Goal: Task Accomplishment & Management: Manage account settings

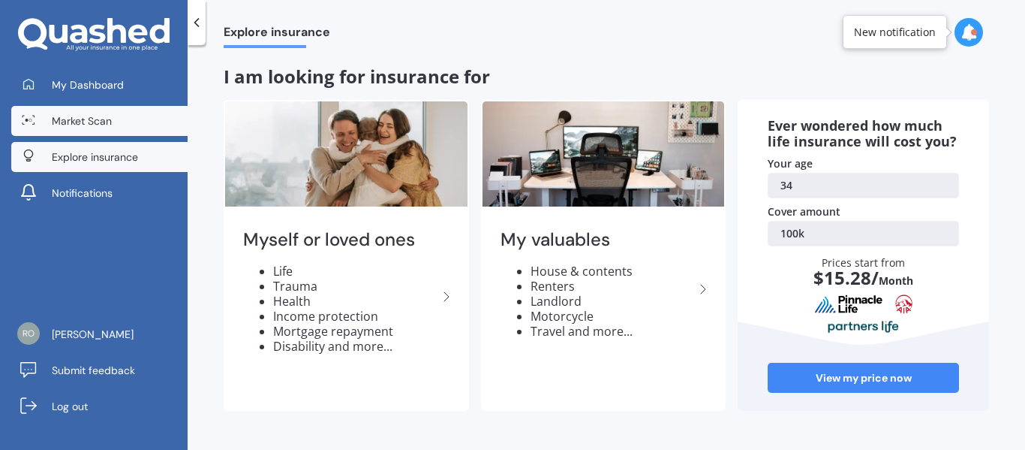
click at [81, 122] on span "Market Scan" at bounding box center [82, 120] width 60 height 15
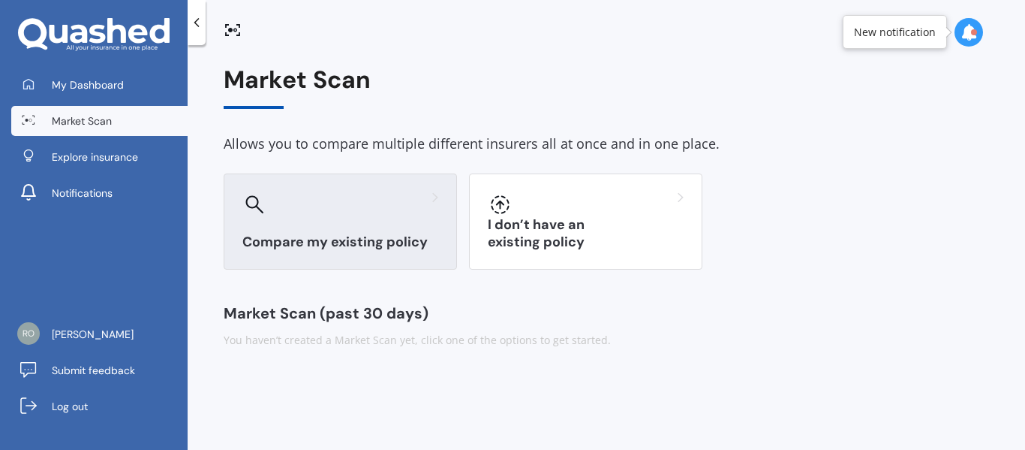
click at [342, 239] on h3 "Compare my existing policy" at bounding box center [340, 241] width 196 height 17
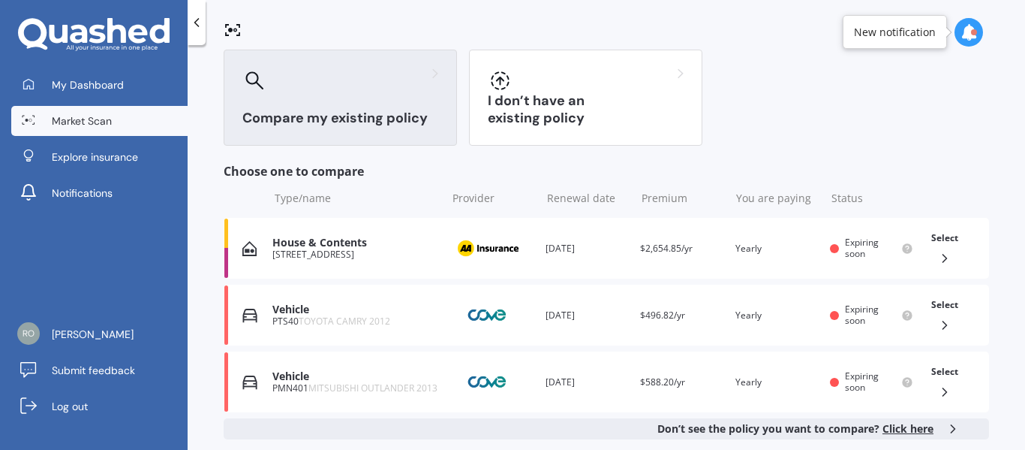
scroll to position [125, 0]
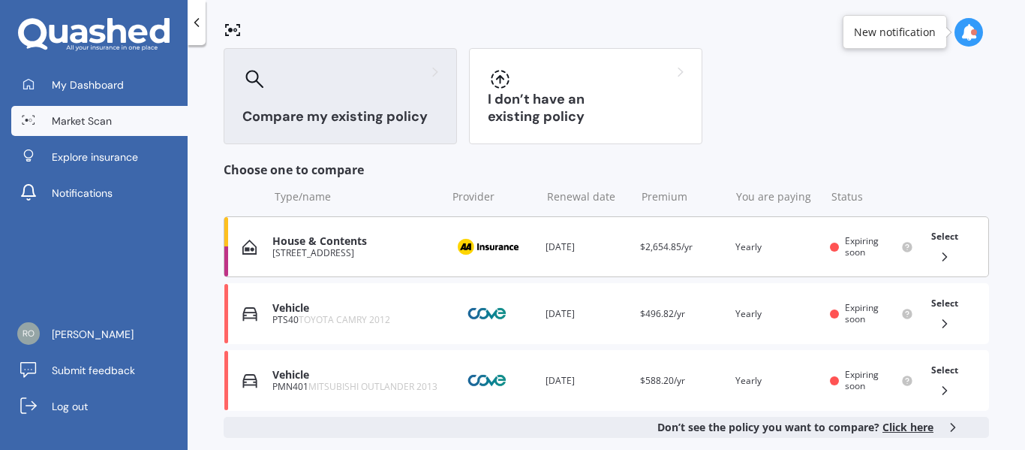
click at [562, 245] on div "Renewal date [DATE]" at bounding box center [587, 246] width 83 height 15
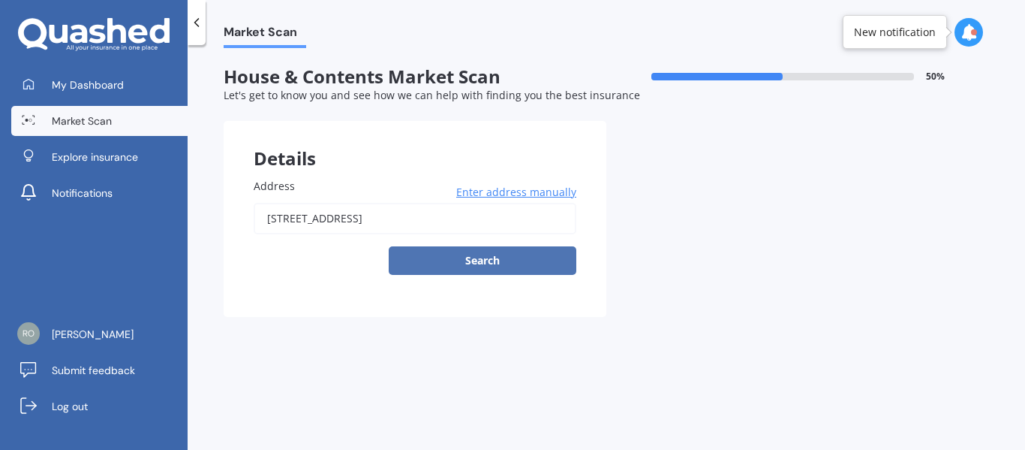
click at [452, 262] on button "Search" at bounding box center [483, 260] width 188 height 29
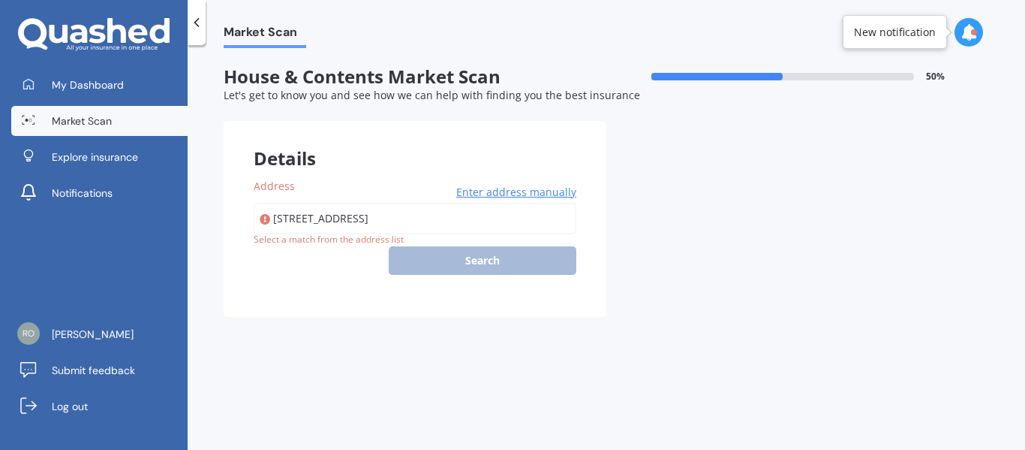
type input "[STREET_ADDRESS]"
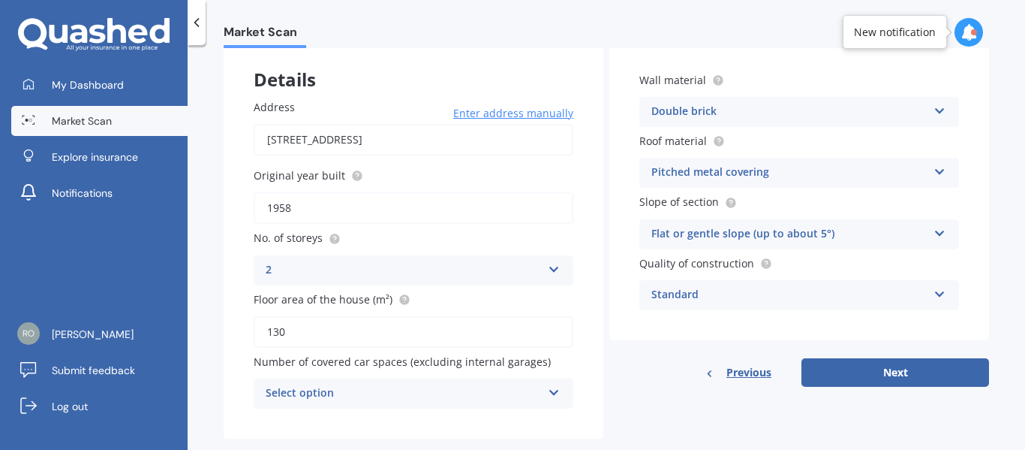
scroll to position [107, 0]
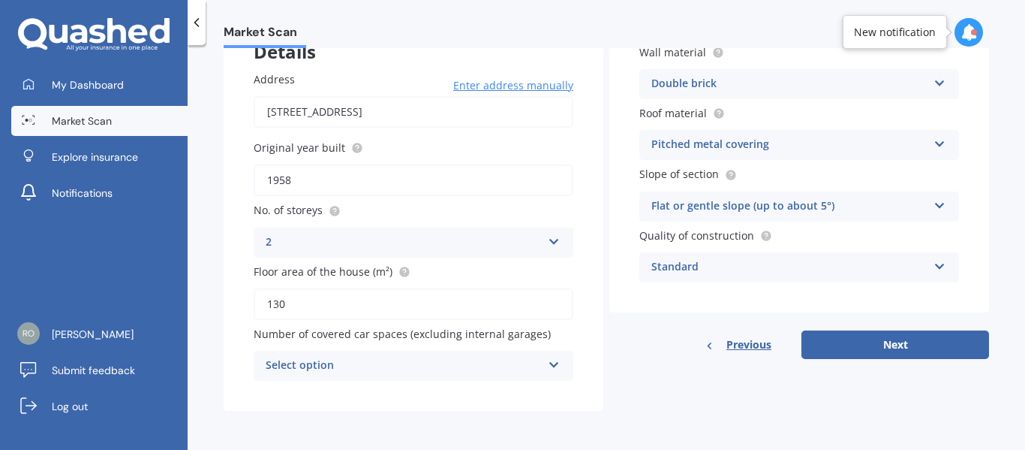
click at [323, 309] on input "130" at bounding box center [414, 304] width 320 height 32
type input "190"
click at [546, 380] on div "Select option 0 1 2 3 4 5+" at bounding box center [414, 366] width 320 height 30
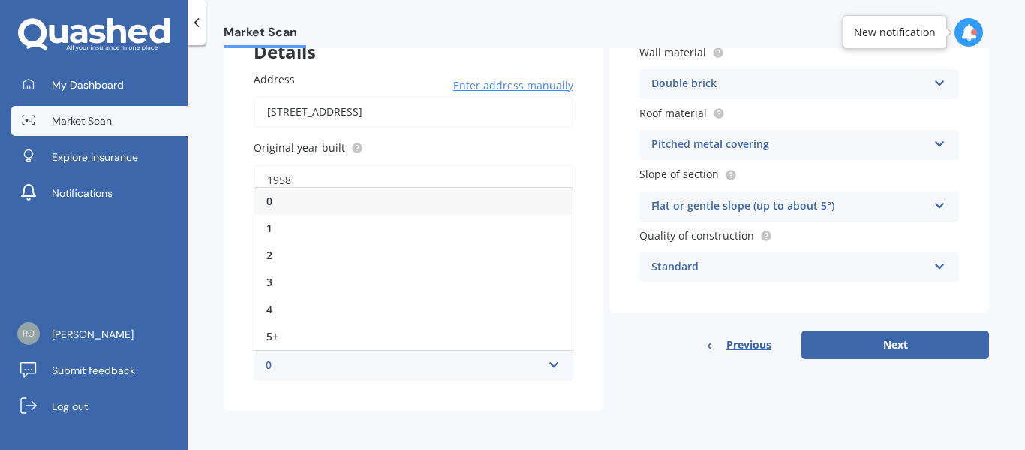
click at [546, 380] on div "0 0 1 2 3 4 5+" at bounding box center [414, 366] width 320 height 30
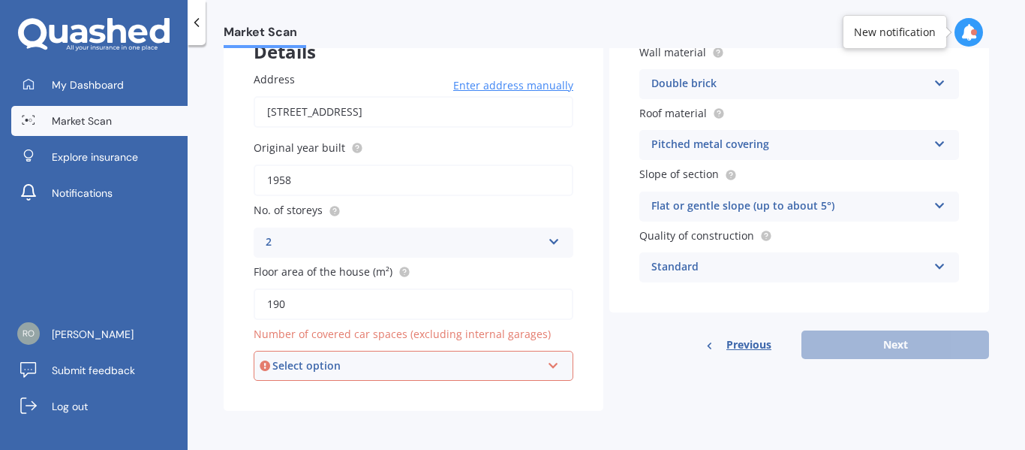
click at [609, 378] on div "Details Address [STREET_ADDRESS] Enter address manually Search Original year bu…" at bounding box center [607, 212] width 766 height 396
click at [522, 356] on div "Select option 0 1 2 3 4 5+" at bounding box center [414, 366] width 320 height 30
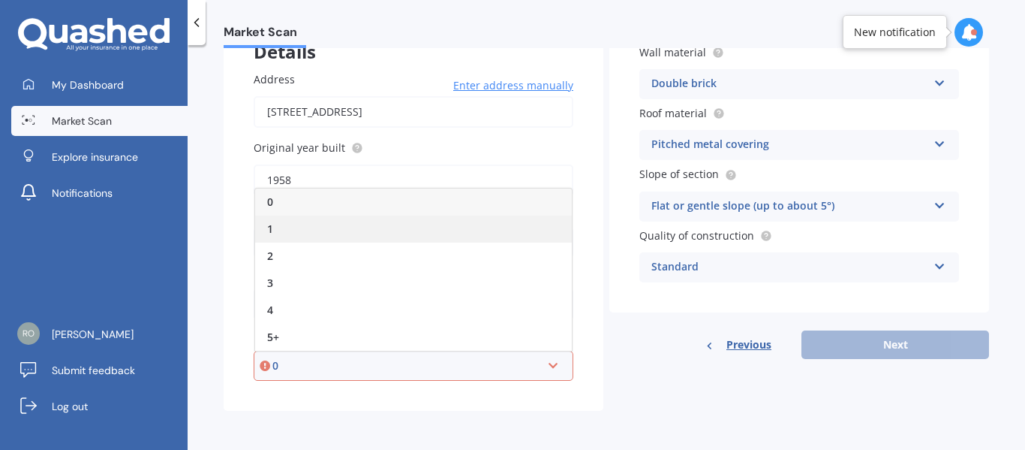
click at [304, 230] on div "1" at bounding box center [413, 228] width 317 height 27
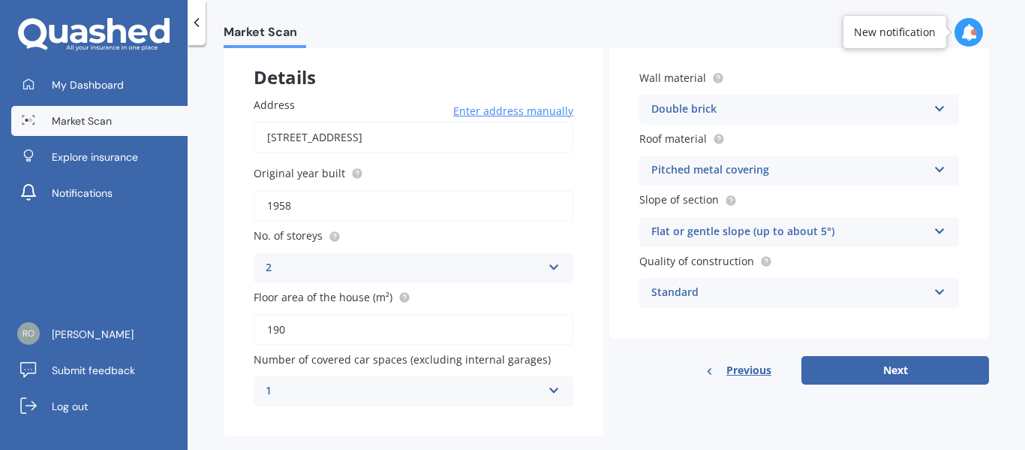
scroll to position [80, 0]
click at [705, 161] on div "Pitched metal covering Flat fibre cement Flat membrane Flat metal covering Pitc…" at bounding box center [800, 171] width 320 height 30
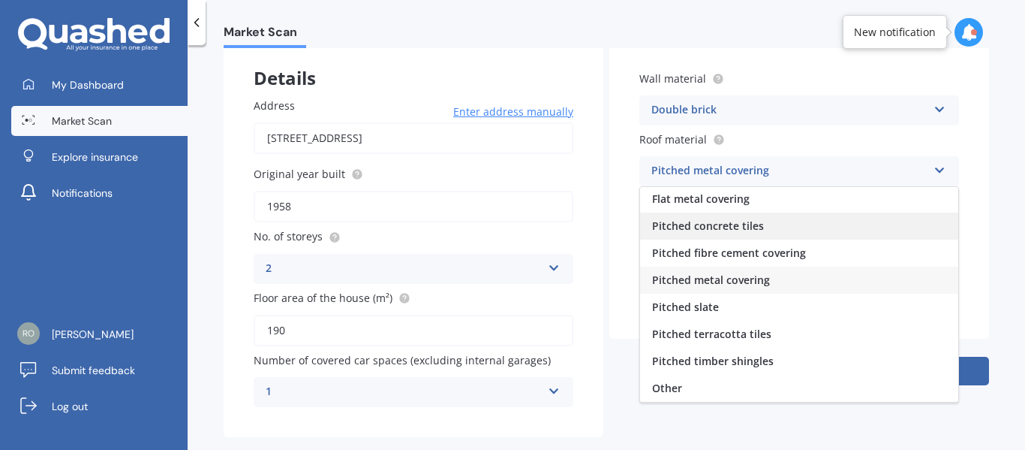
scroll to position [0, 0]
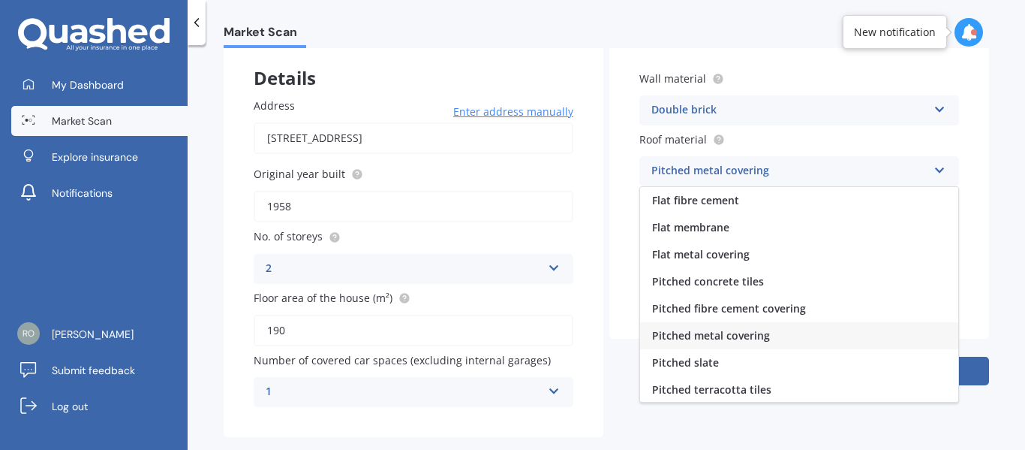
click at [615, 187] on div "Wall material Double brick Artificial weatherboard/plank cladding Blockwork Bri…" at bounding box center [800, 190] width 380 height 298
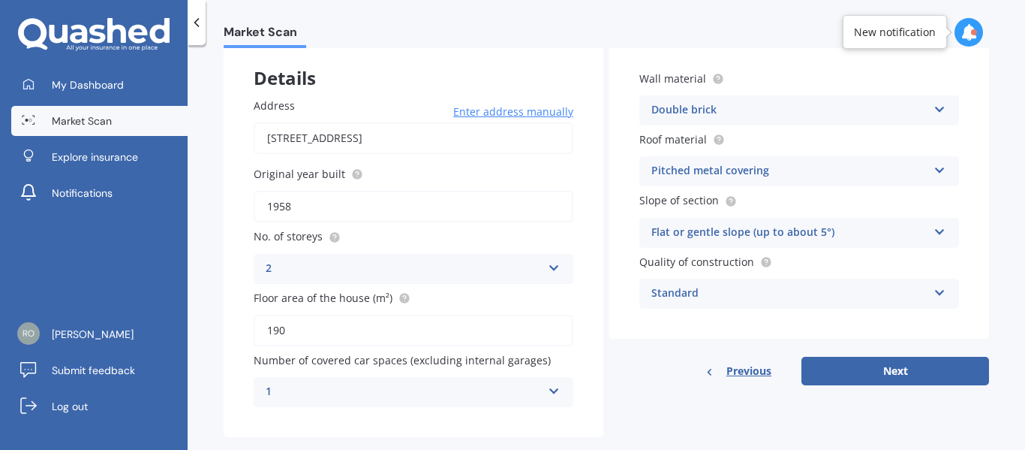
click at [754, 234] on div "Flat or gentle slope (up to about 5°)" at bounding box center [790, 233] width 276 height 18
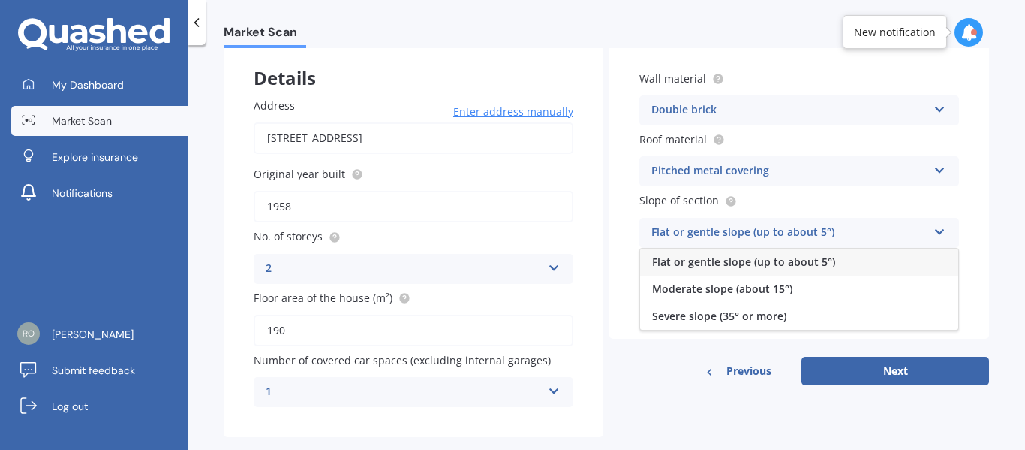
click at [754, 234] on div "Flat or gentle slope (up to about 5°)" at bounding box center [790, 233] width 276 height 18
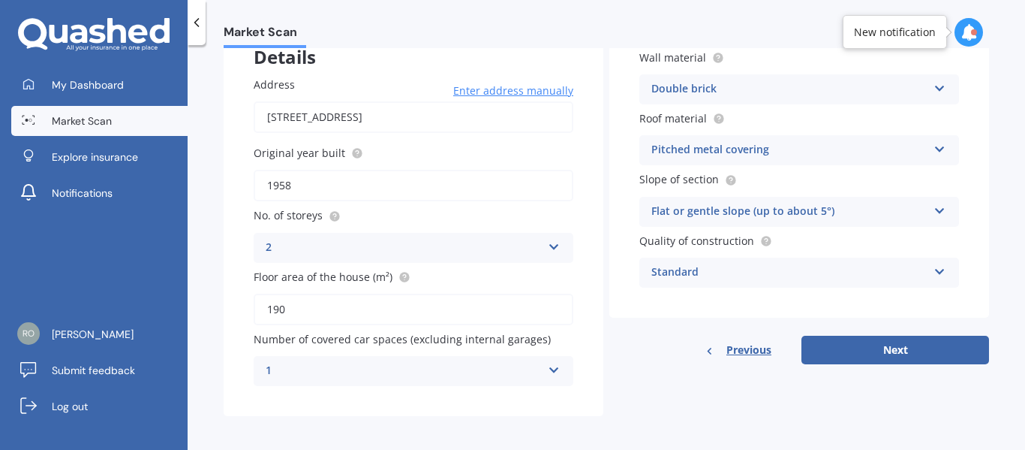
scroll to position [107, 0]
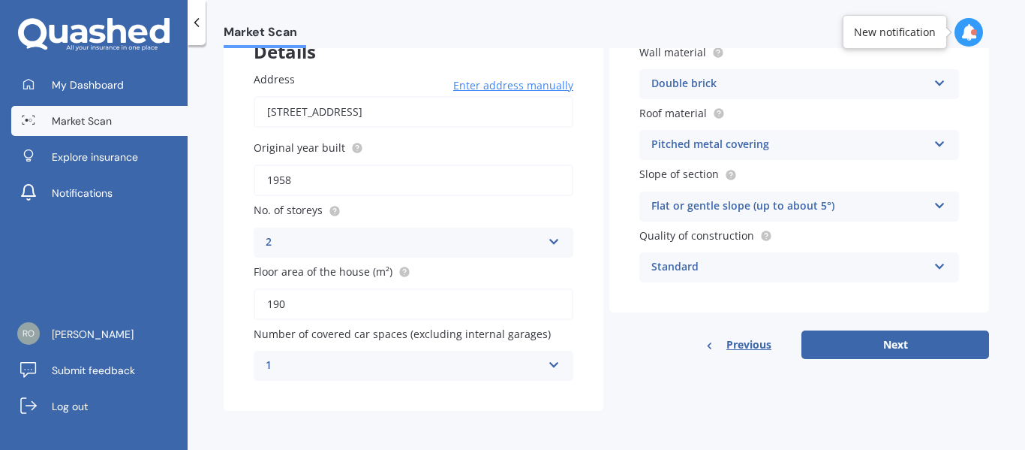
click at [746, 382] on div "Details Address [STREET_ADDRESS] Enter address manually Search Original year bu…" at bounding box center [607, 212] width 766 height 396
click at [864, 341] on button "Next" at bounding box center [896, 344] width 188 height 29
select select "20"
select select "09"
select select "1991"
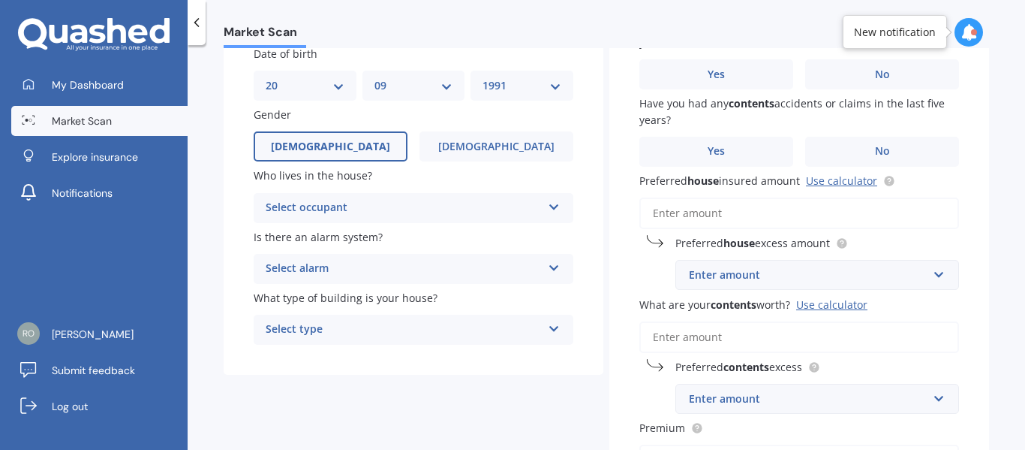
scroll to position [134, 0]
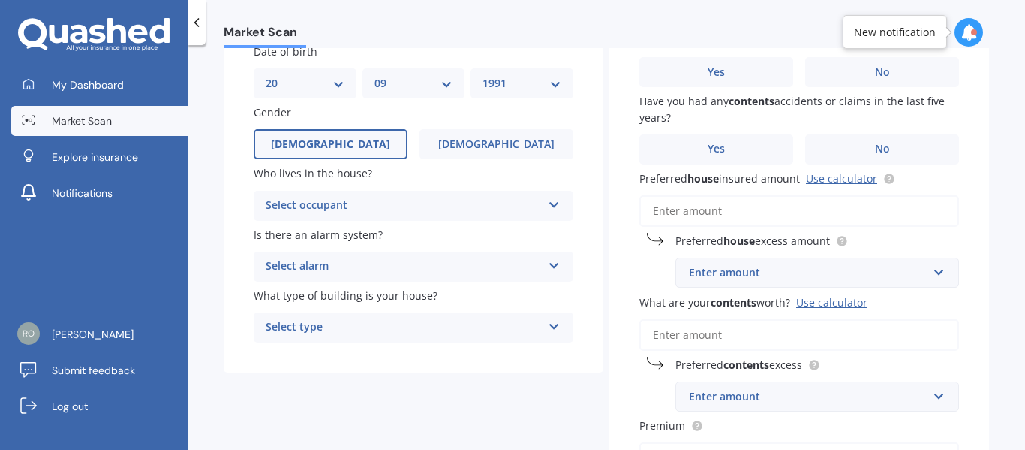
click at [507, 211] on div "Select occupant" at bounding box center [404, 206] width 276 height 18
click at [306, 239] on div "Owner" at bounding box center [413, 234] width 318 height 27
click at [347, 266] on div "Select alarm" at bounding box center [404, 266] width 276 height 18
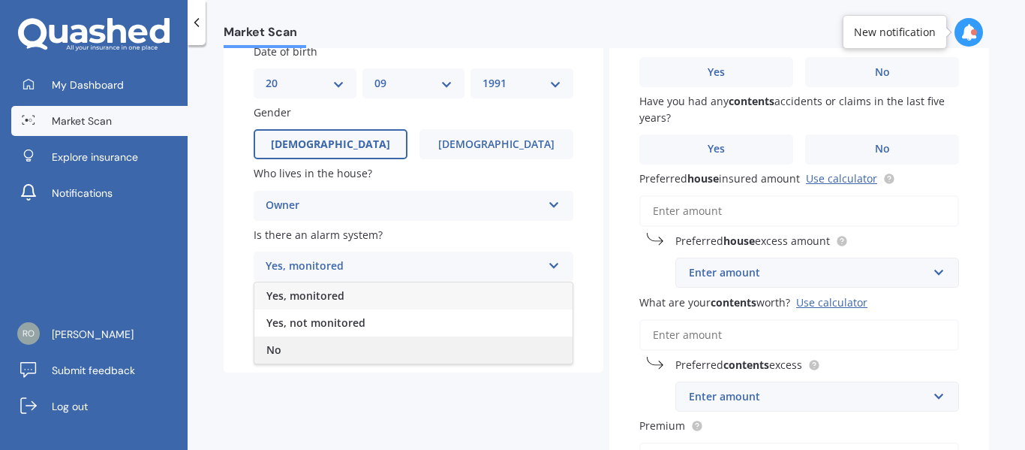
click at [275, 349] on span "No" at bounding box center [273, 349] width 15 height 14
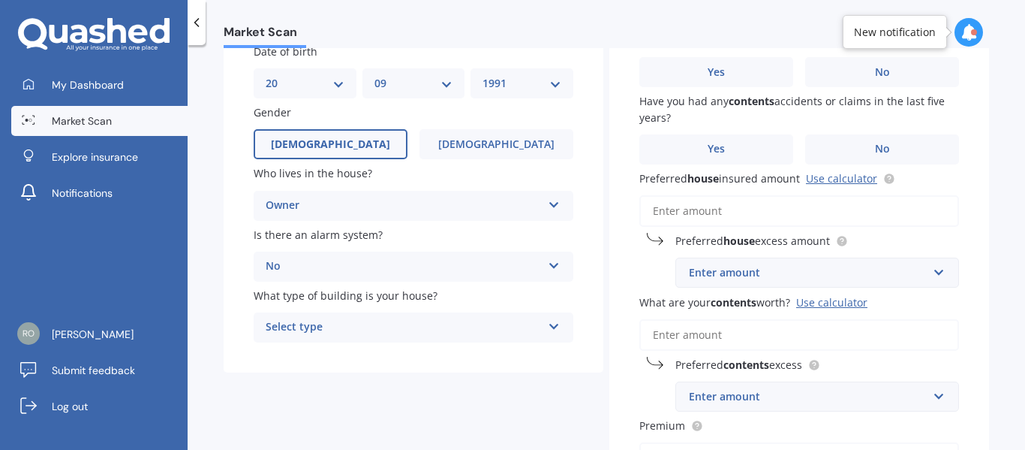
click at [368, 333] on div "Select type" at bounding box center [404, 327] width 276 height 18
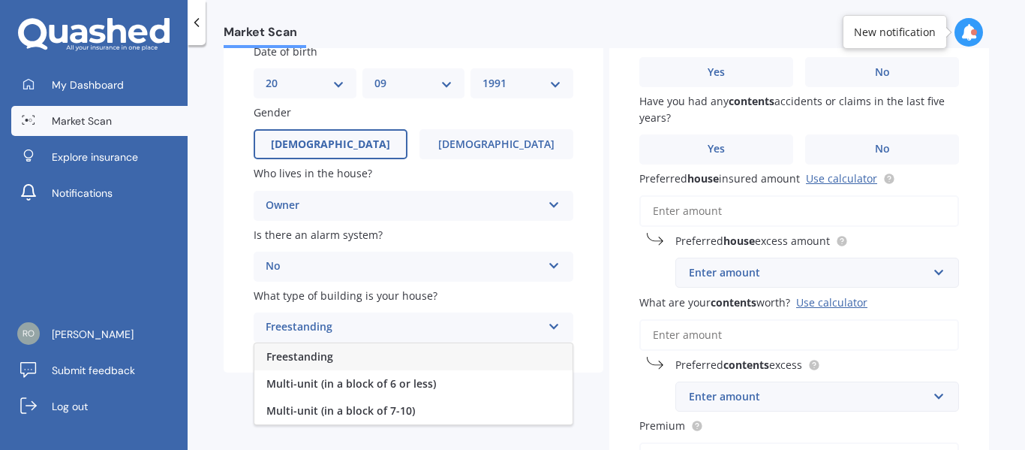
click at [318, 358] on span "Freestanding" at bounding box center [299, 356] width 67 height 14
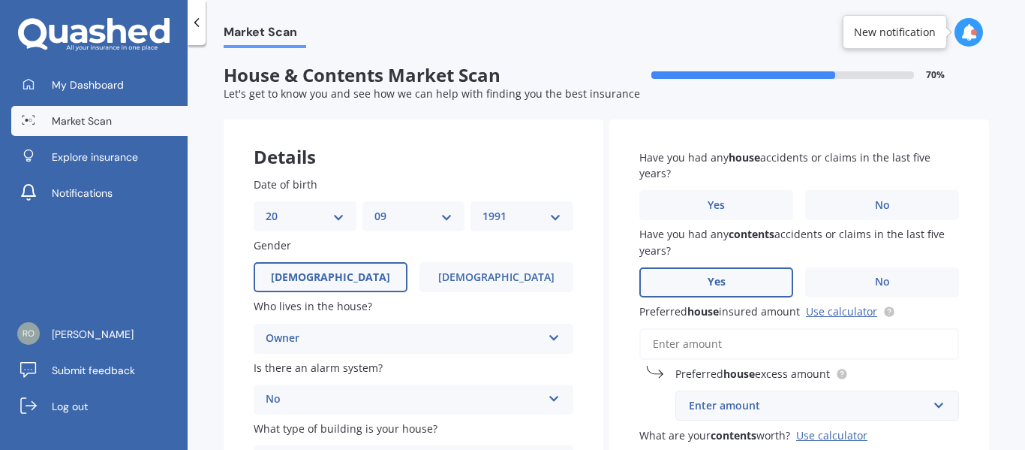
scroll to position [0, 0]
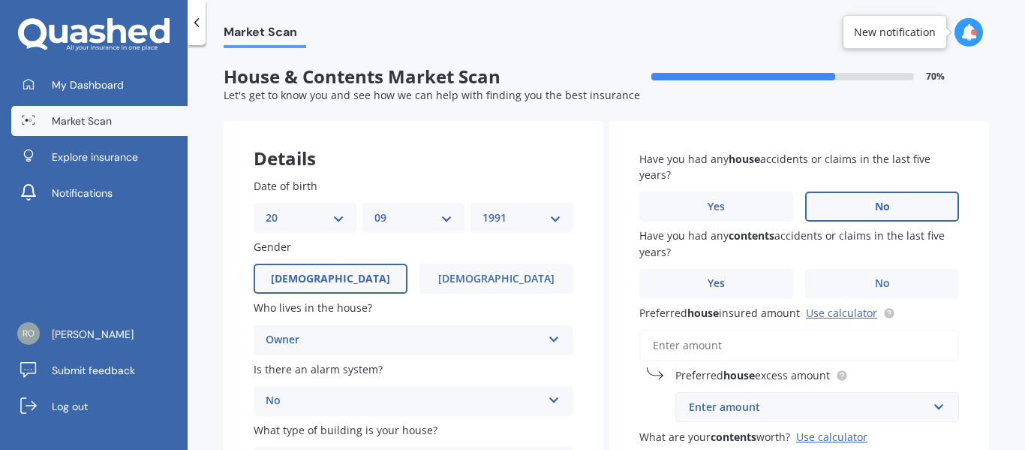
click at [847, 214] on label "No" at bounding box center [882, 206] width 154 height 30
click at [0, 0] on input "No" at bounding box center [0, 0] width 0 height 0
click at [867, 288] on label "No" at bounding box center [882, 284] width 154 height 30
click at [0, 0] on input "No" at bounding box center [0, 0] width 0 height 0
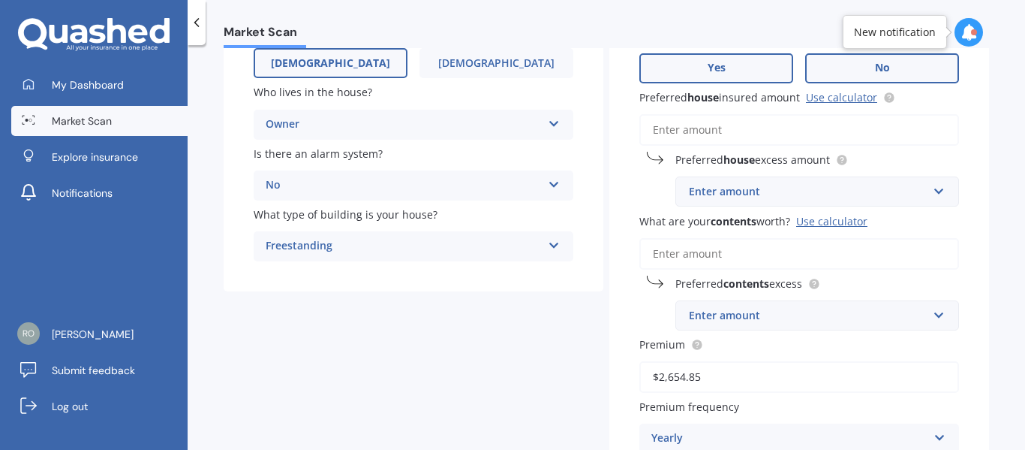
scroll to position [216, 0]
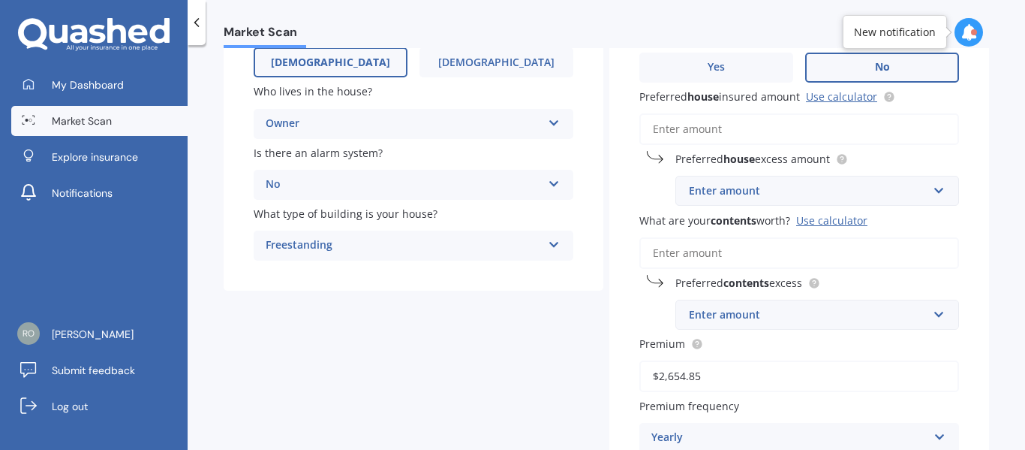
click at [710, 132] on input "Preferred house insured amount Use calculator" at bounding box center [800, 129] width 320 height 32
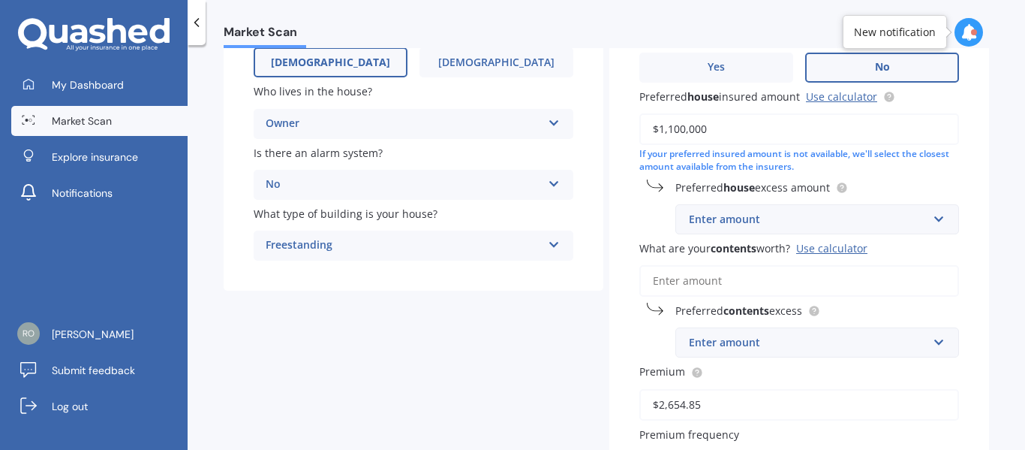
type input "$1,100,000"
click at [759, 211] on div "Enter amount" at bounding box center [808, 219] width 239 height 17
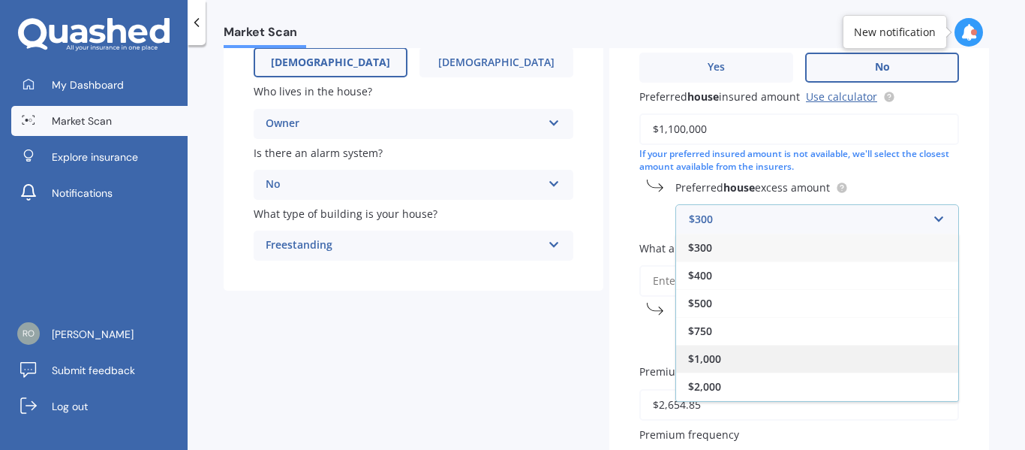
click at [702, 363] on span "$1,000" at bounding box center [704, 358] width 33 height 14
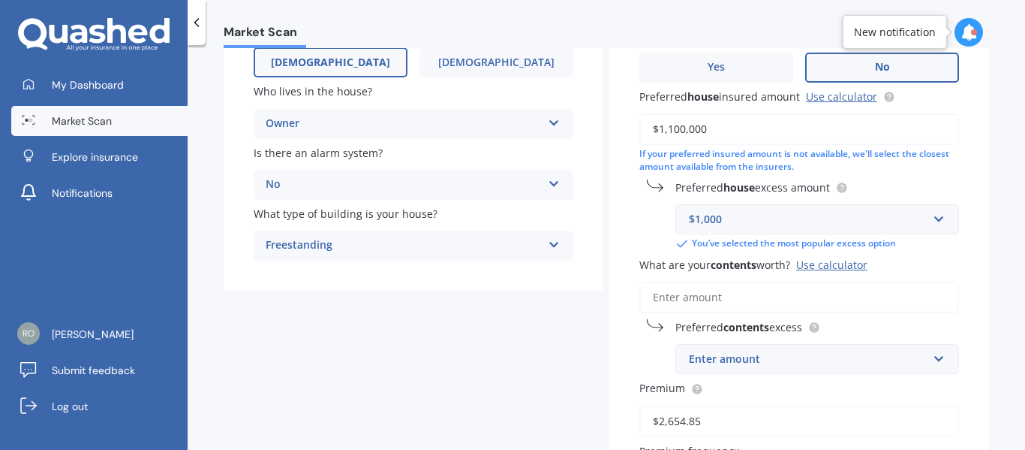
click at [688, 303] on input "What are your contents worth? Use calculator" at bounding box center [800, 297] width 320 height 32
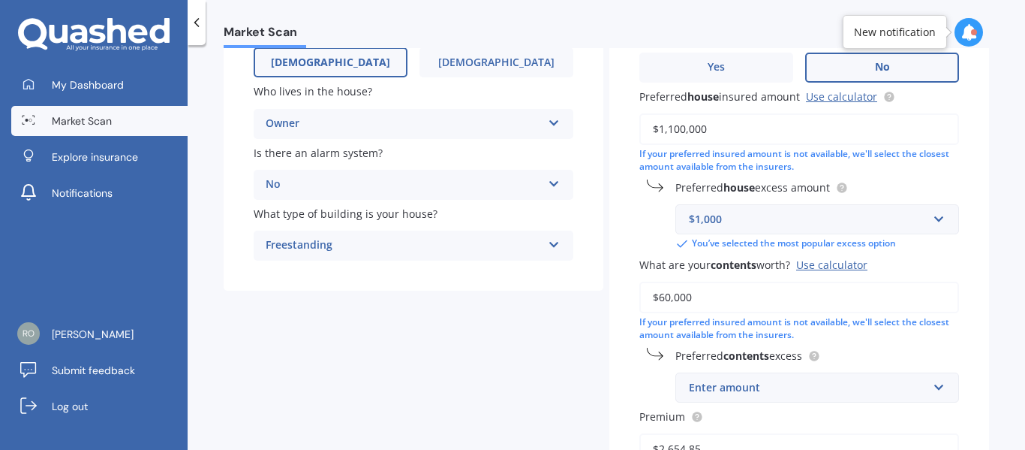
type input "$60,000"
click at [739, 383] on div "Enter amount" at bounding box center [808, 387] width 239 height 17
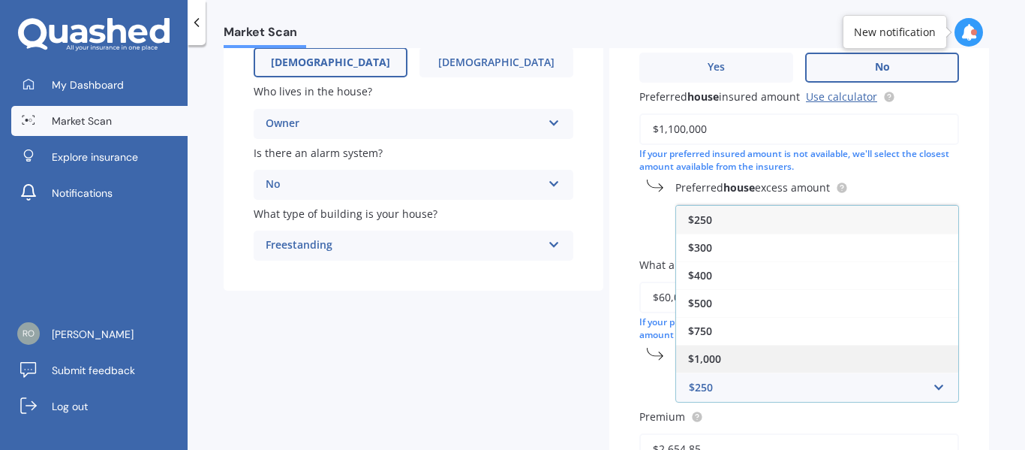
click at [706, 354] on span "$1,000" at bounding box center [704, 358] width 33 height 14
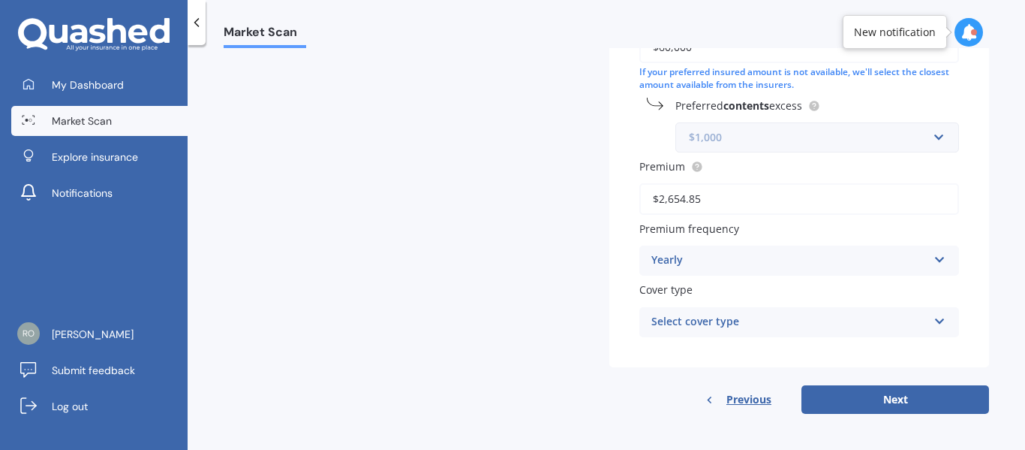
scroll to position [469, 0]
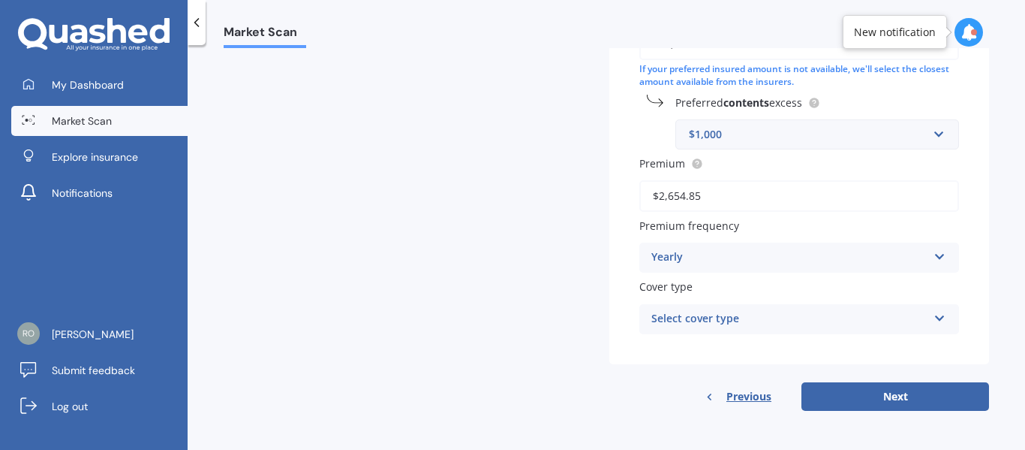
click at [620, 206] on div "Have you had any house accidents or claims in the last five years? Yes No Have …" at bounding box center [800, 8] width 380 height 712
click at [919, 315] on div "Select cover type" at bounding box center [790, 319] width 276 height 18
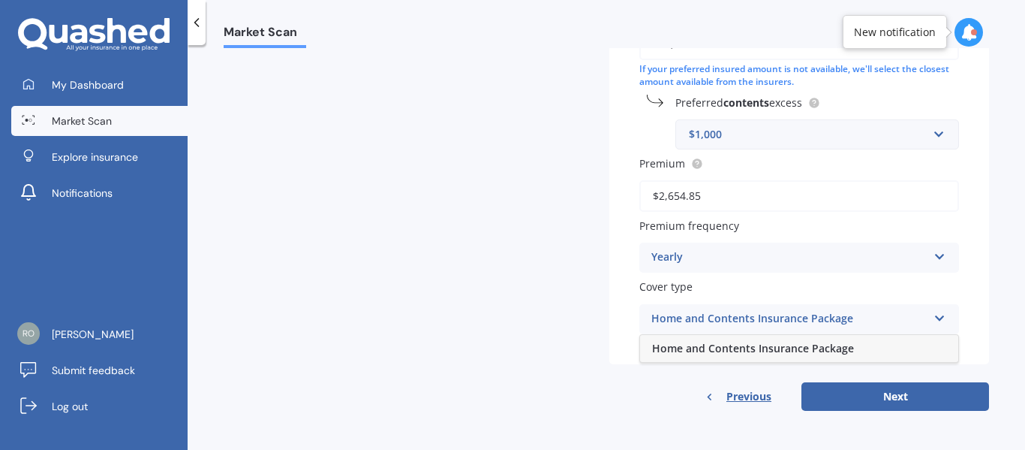
click at [786, 350] on span "Home and Contents Insurance Package" at bounding box center [753, 348] width 202 height 14
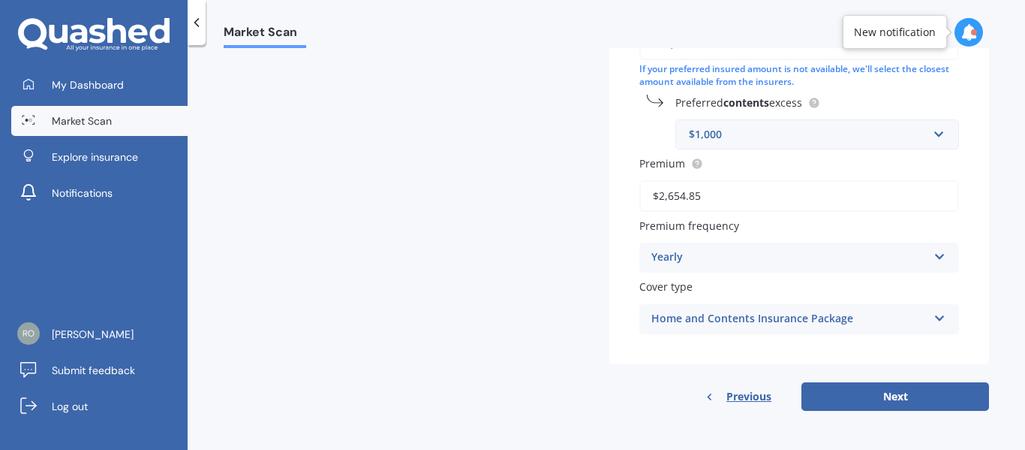
click at [786, 350] on div "Have you had any house accidents or claims in the last five years? Yes No Have …" at bounding box center [800, 8] width 380 height 712
click at [859, 392] on button "Next" at bounding box center [896, 396] width 188 height 29
select select "20"
select select "09"
select select "1991"
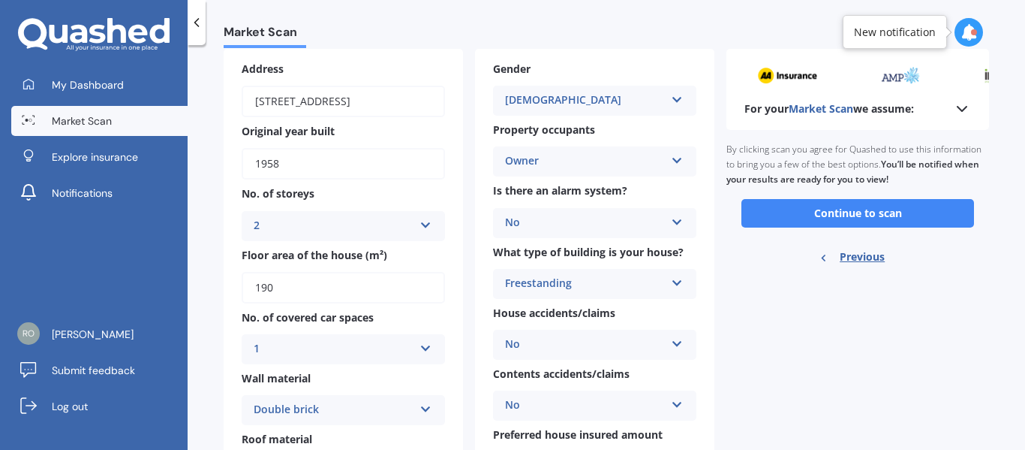
scroll to position [0, 0]
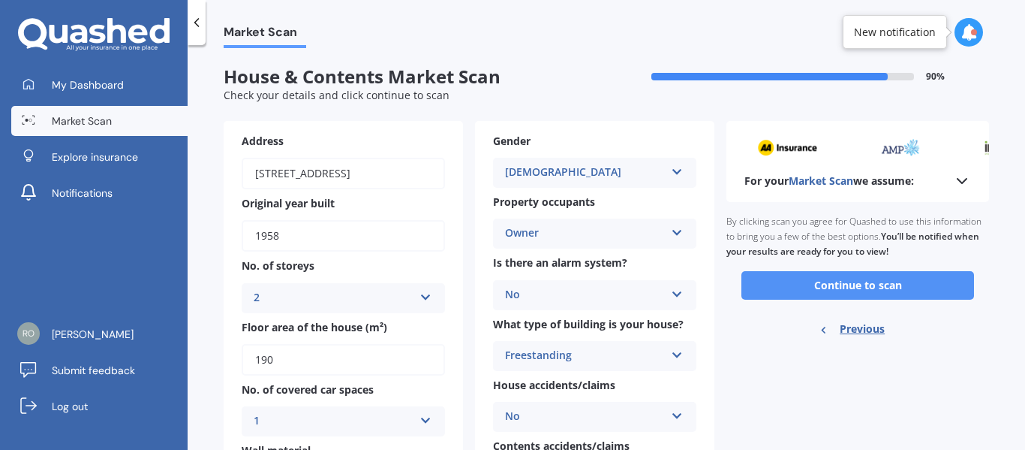
click at [872, 280] on button "Continue to scan" at bounding box center [858, 285] width 233 height 29
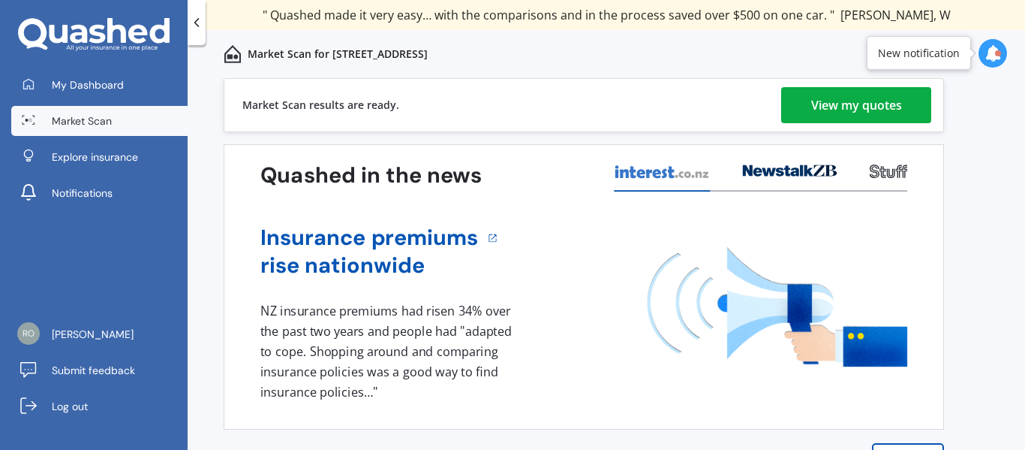
click at [815, 110] on div "View my quotes" at bounding box center [856, 105] width 91 height 36
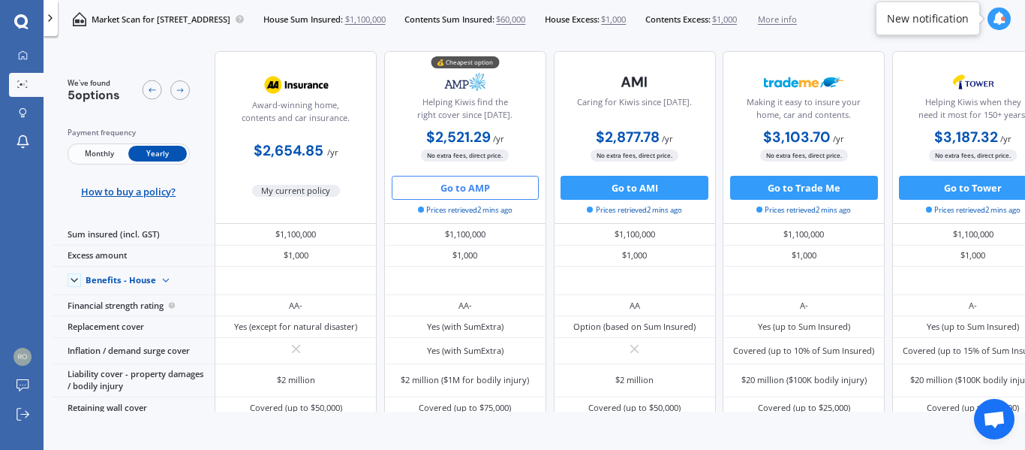
click at [462, 190] on button "Go to AMP" at bounding box center [466, 188] width 148 height 24
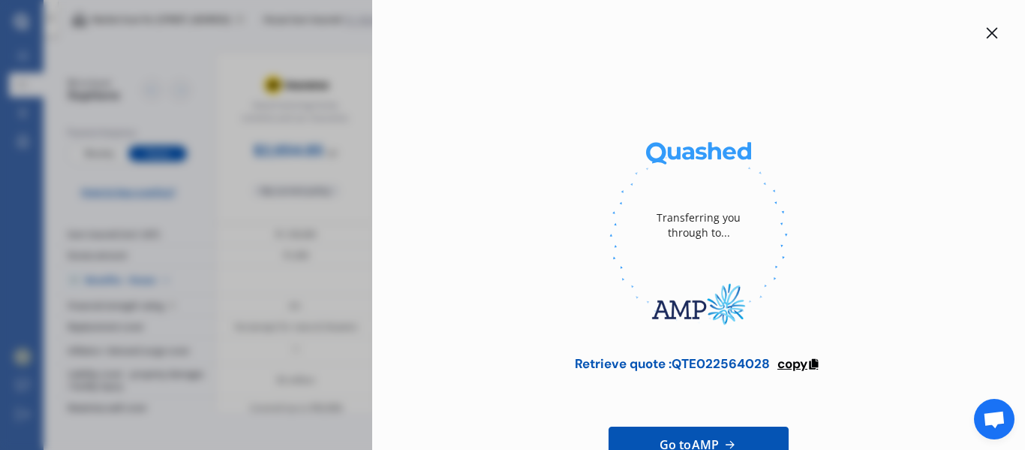
click at [813, 360] on icon at bounding box center [814, 362] width 13 height 11
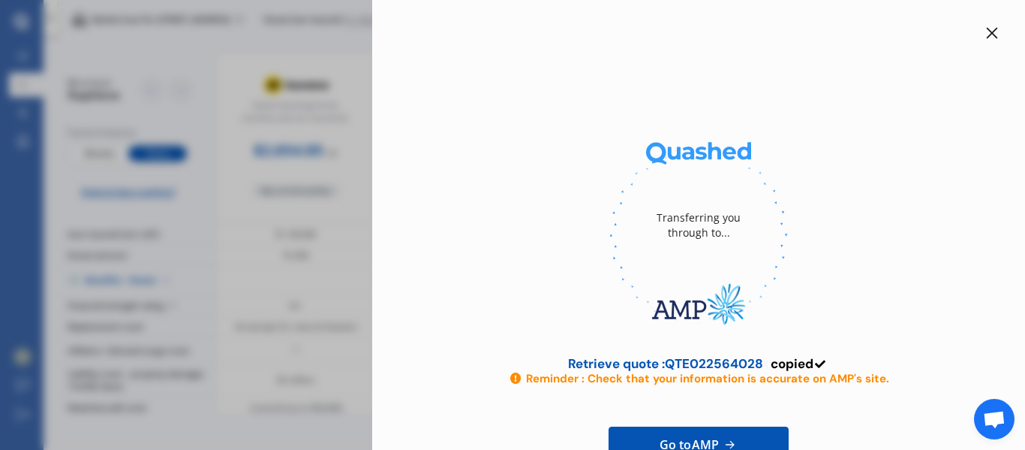
click at [988, 35] on icon at bounding box center [992, 33] width 12 height 12
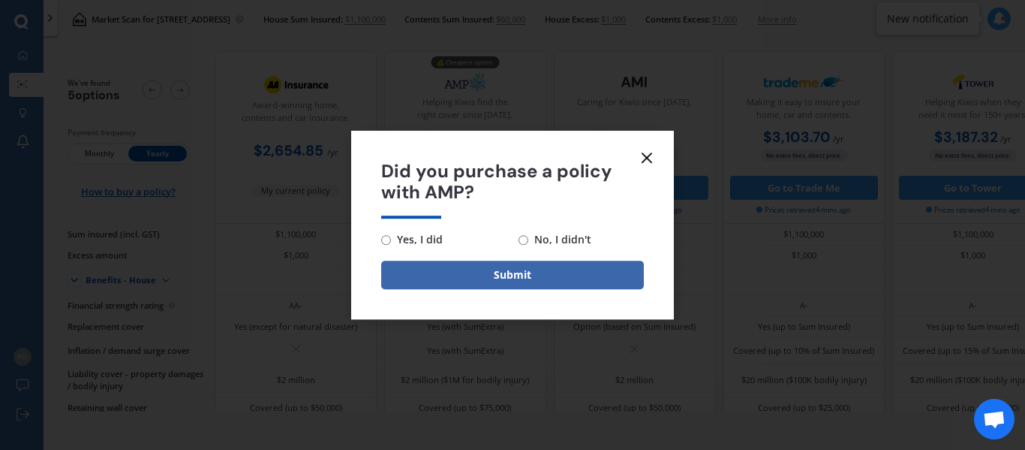
click at [648, 155] on icon at bounding box center [647, 158] width 18 height 18
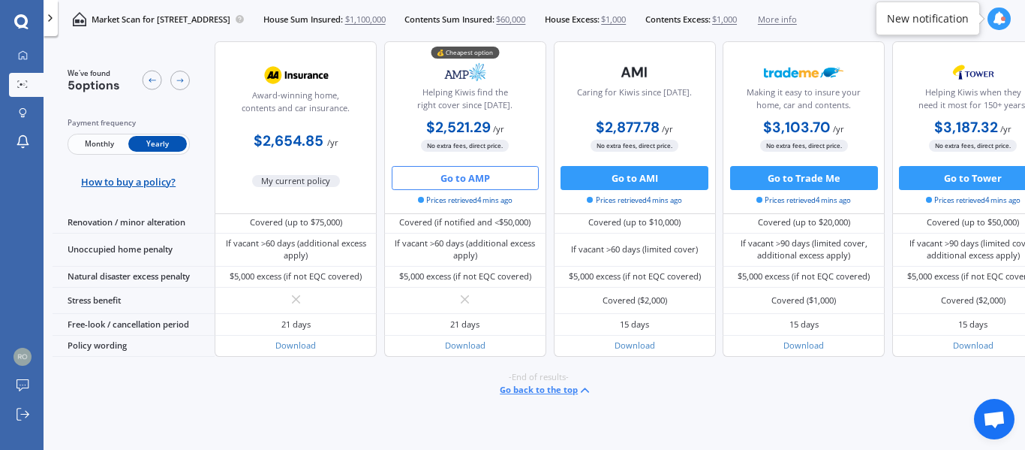
scroll to position [721, 0]
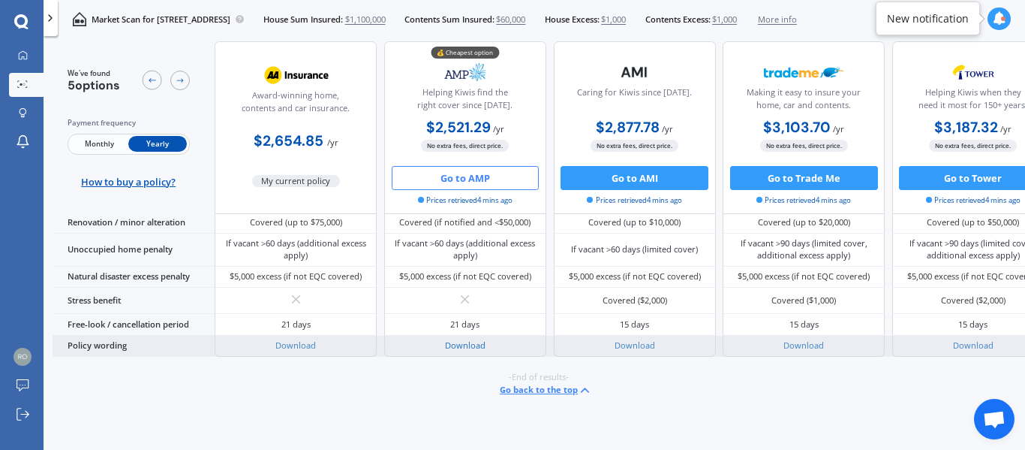
click at [464, 339] on link "Download" at bounding box center [465, 344] width 41 height 11
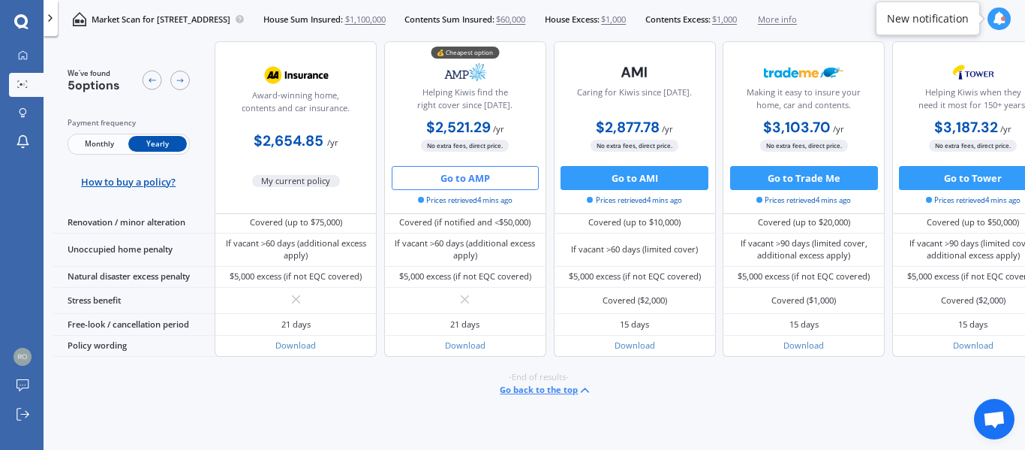
click at [996, 26] on div at bounding box center [999, 19] width 23 height 23
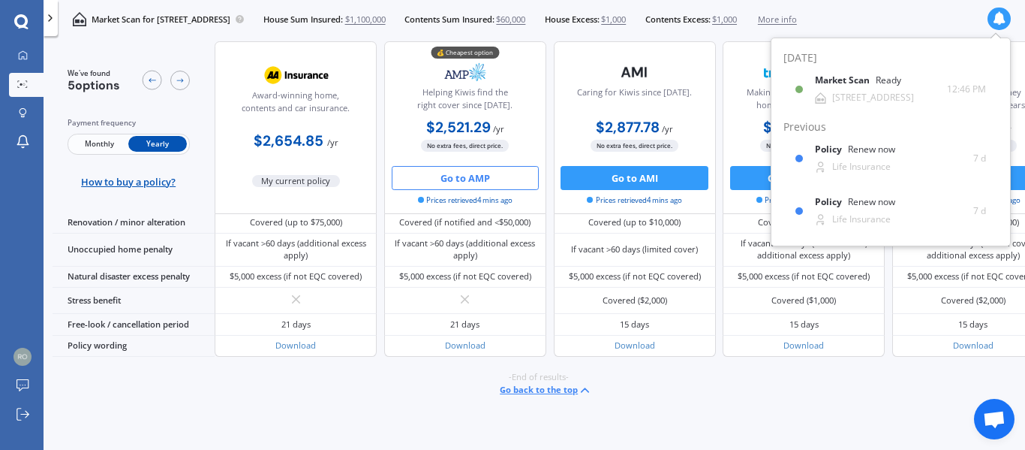
click at [997, 20] on icon at bounding box center [1000, 19] width 14 height 14
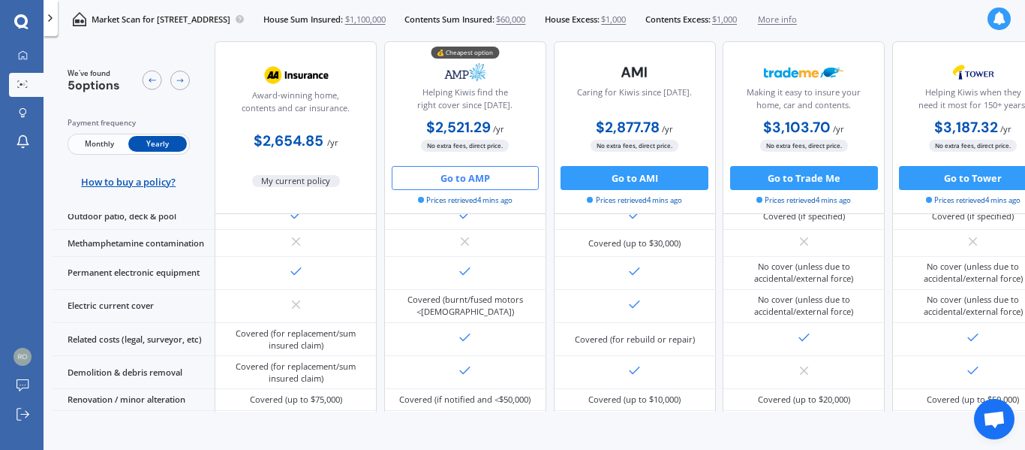
scroll to position [0, 0]
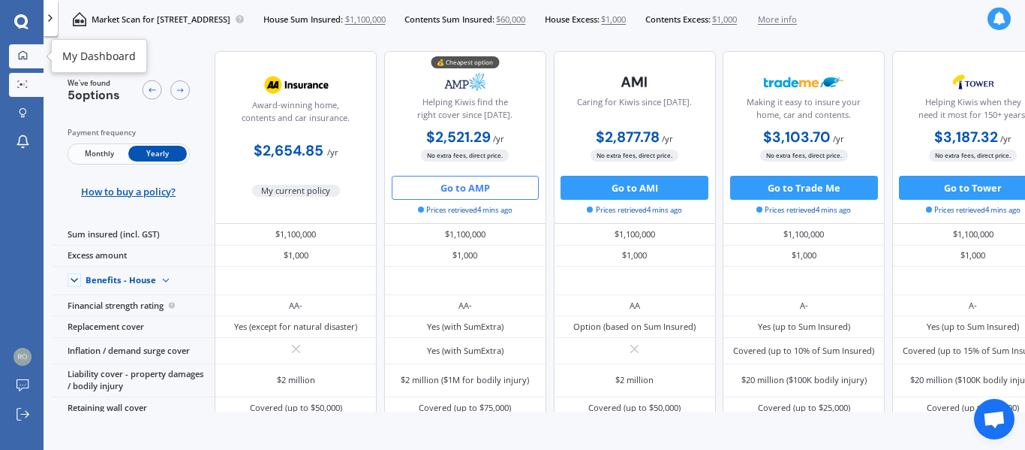
click at [27, 59] on icon at bounding box center [23, 55] width 8 height 8
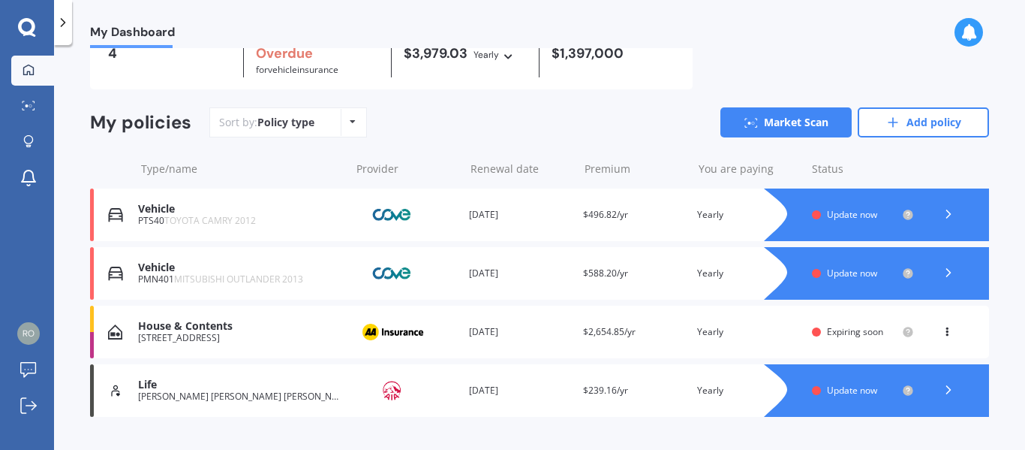
scroll to position [81, 0]
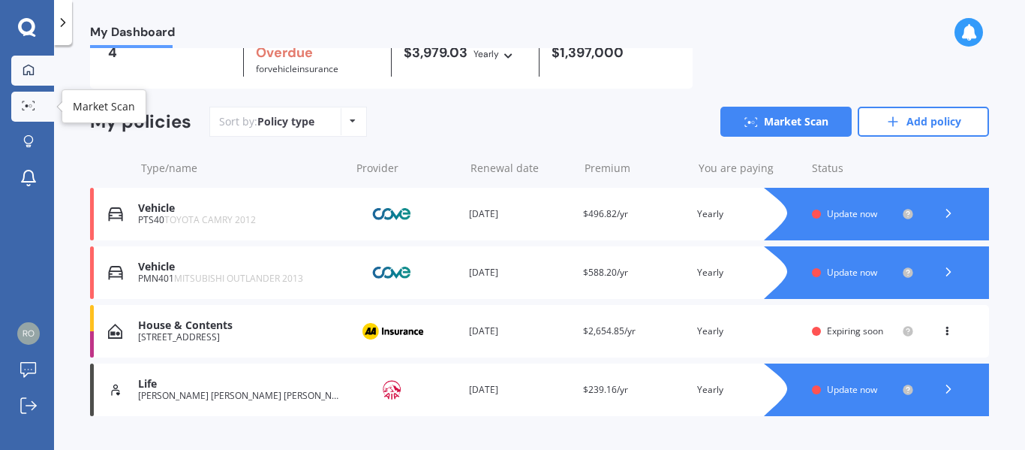
click at [29, 107] on icon at bounding box center [29, 106] width 14 height 10
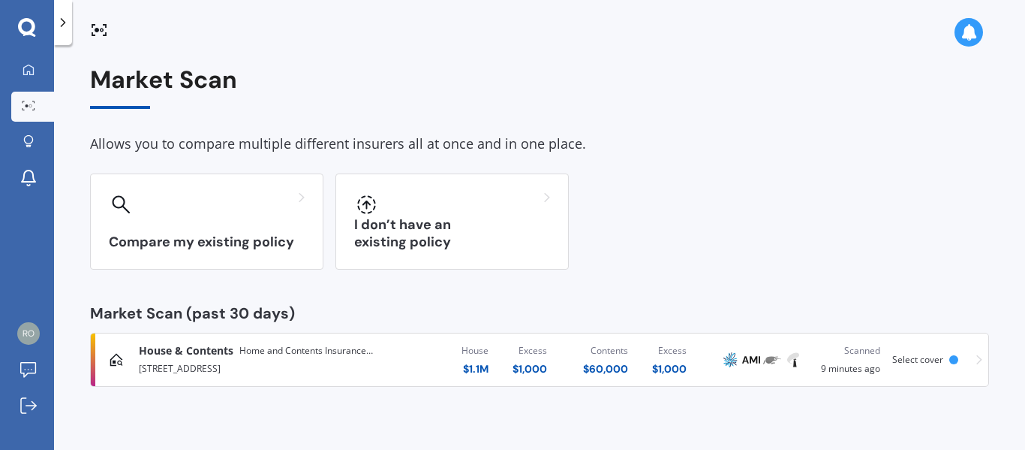
click at [938, 353] on span "Select cover" at bounding box center [918, 359] width 51 height 13
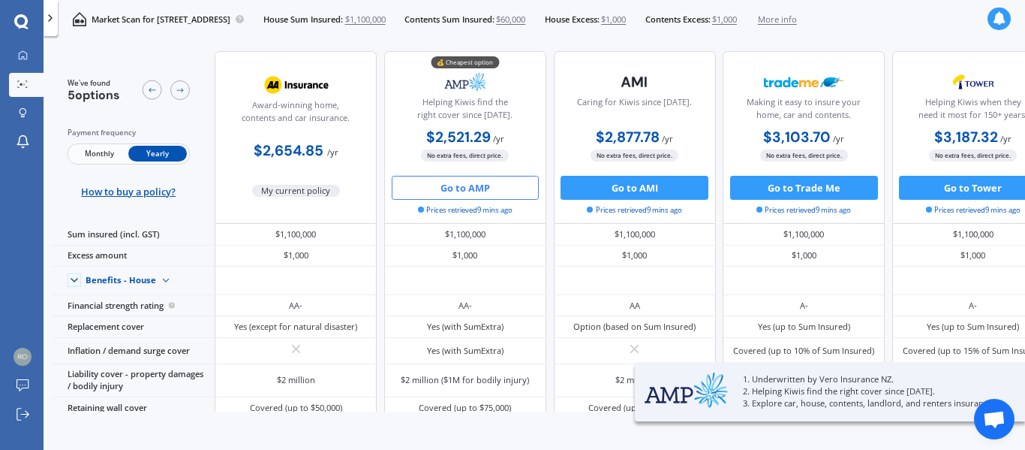
drag, startPoint x: 284, startPoint y: 230, endPoint x: 240, endPoint y: 205, distance: 50.5
click at [240, 205] on div "Award-winning home, contents and car insurance. $2,654.85 / yr My current policy" at bounding box center [296, 137] width 162 height 173
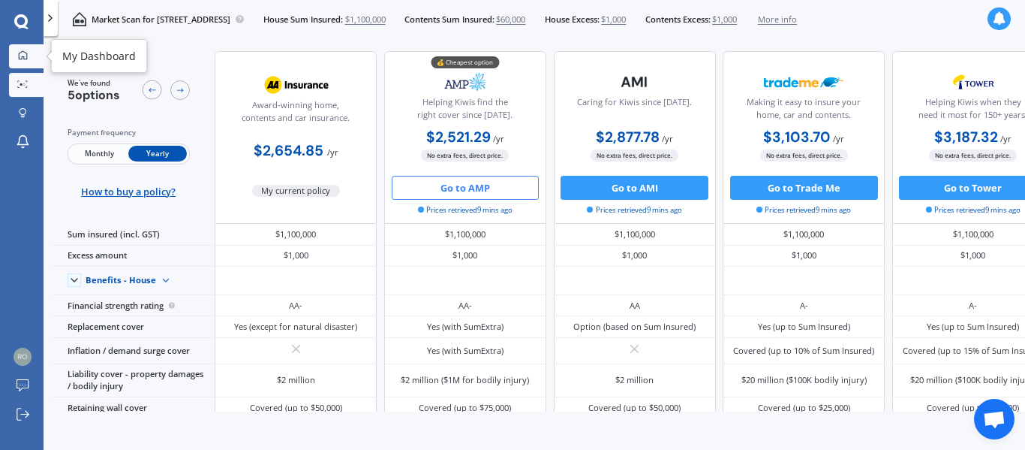
click at [24, 56] on icon at bounding box center [23, 55] width 10 height 10
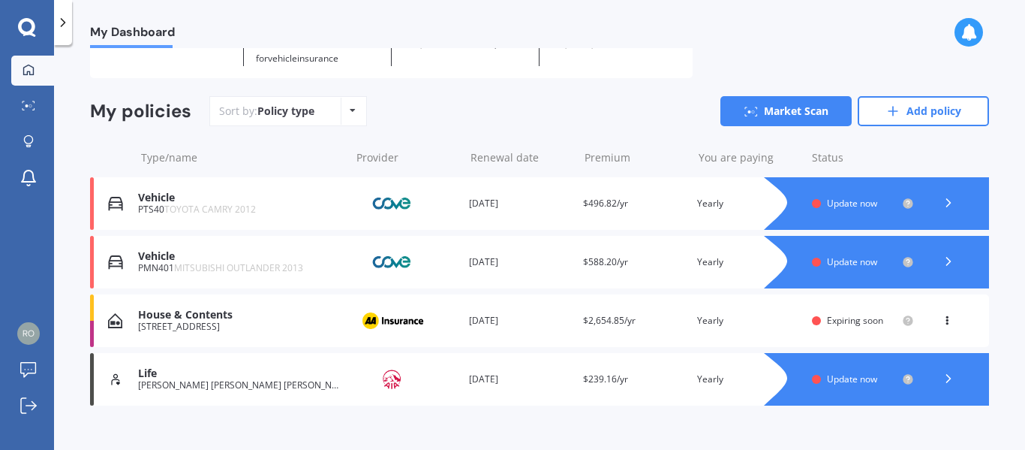
scroll to position [92, 0]
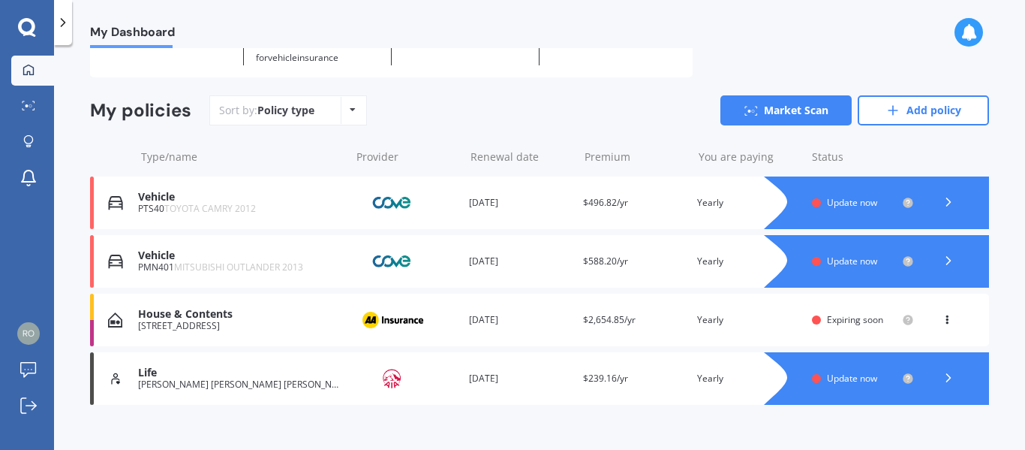
click at [859, 205] on span "Update now" at bounding box center [852, 202] width 50 height 13
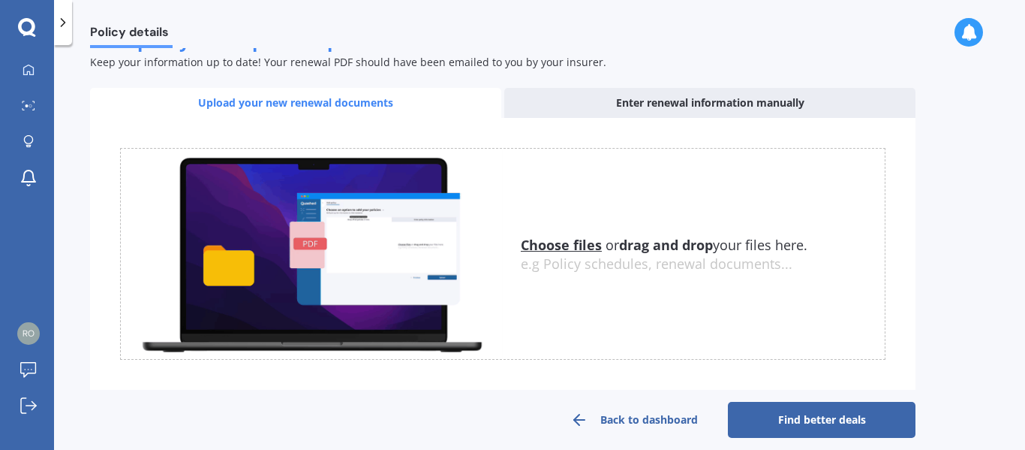
scroll to position [245, 0]
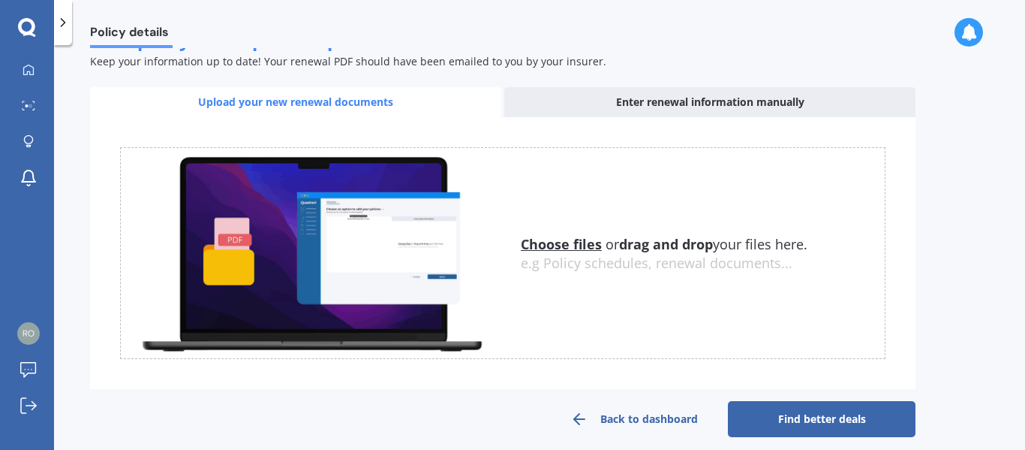
click at [561, 244] on u "Choose files" at bounding box center [561, 244] width 81 height 18
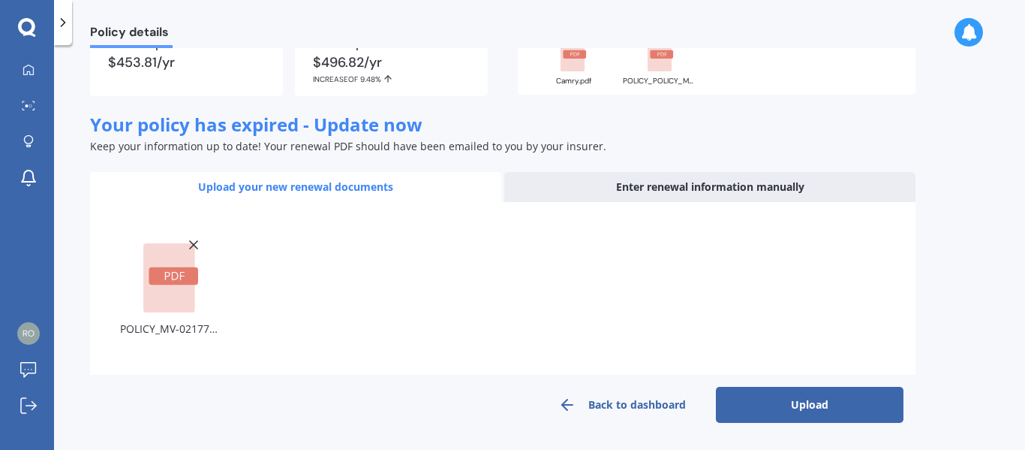
click at [826, 397] on button "Upload" at bounding box center [810, 405] width 188 height 36
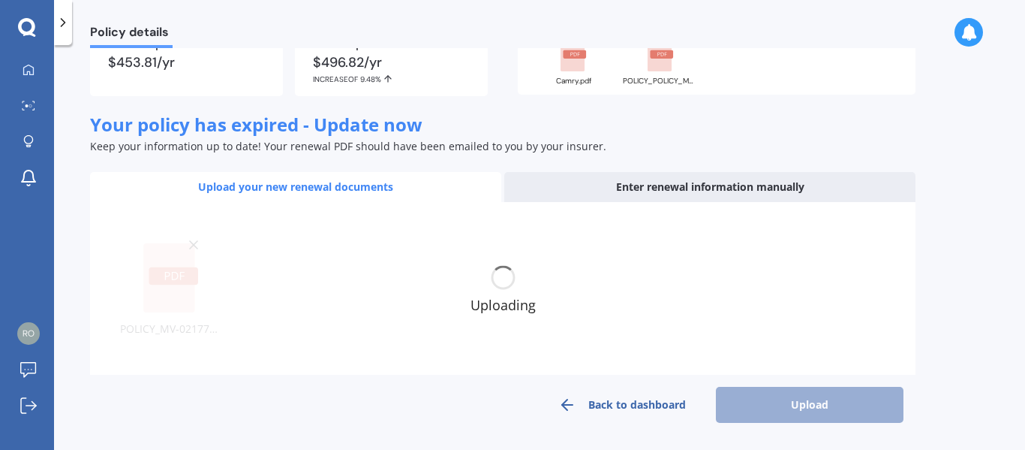
scroll to position [149, 0]
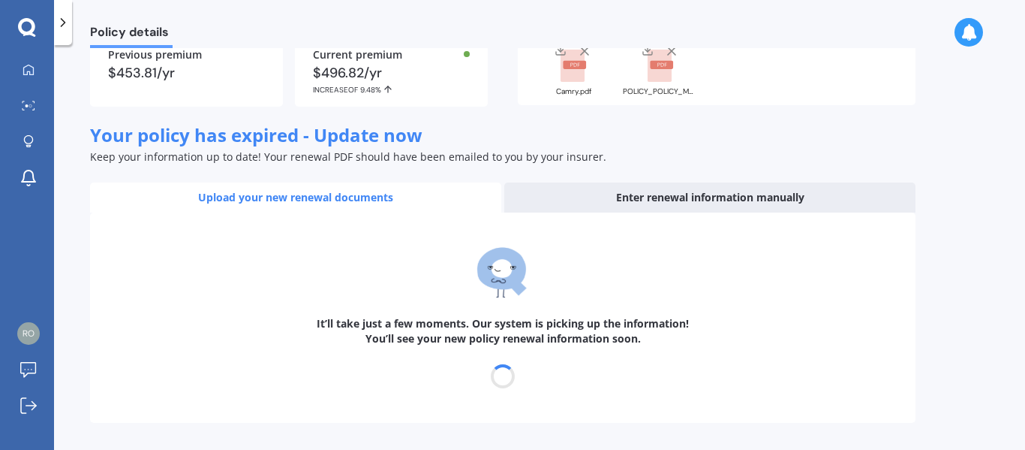
select select "04"
select select "08"
select select "2026"
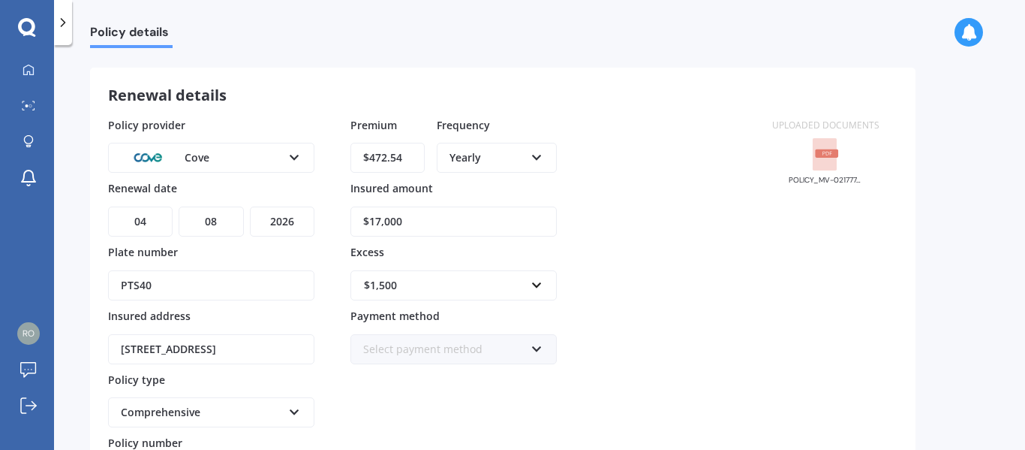
scroll to position [197, 0]
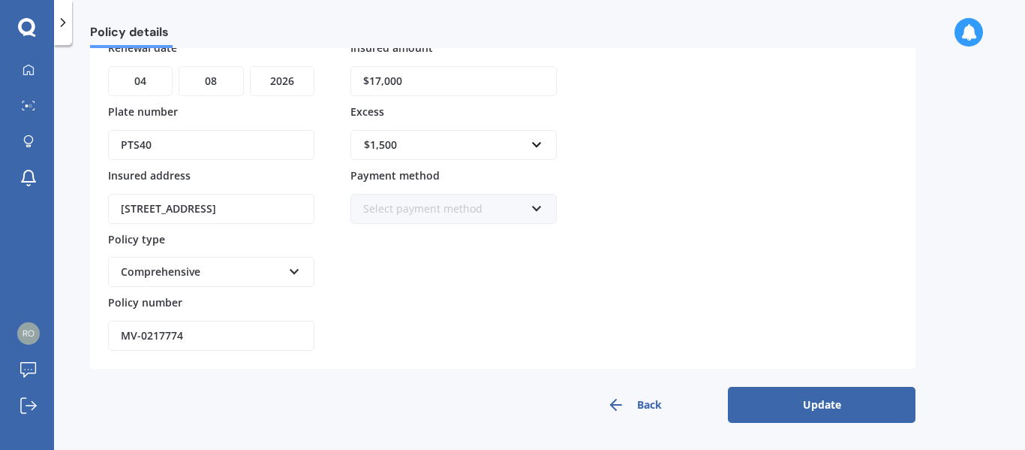
click at [530, 205] on div "Select payment method Direct debit - bank account Direct debit - credit/debit c…" at bounding box center [454, 209] width 206 height 30
click at [763, 218] on div "Uploaded documents POLICY_MV-0217774.pdf" at bounding box center [825, 164] width 143 height 375
click at [823, 414] on button "Update" at bounding box center [822, 405] width 188 height 36
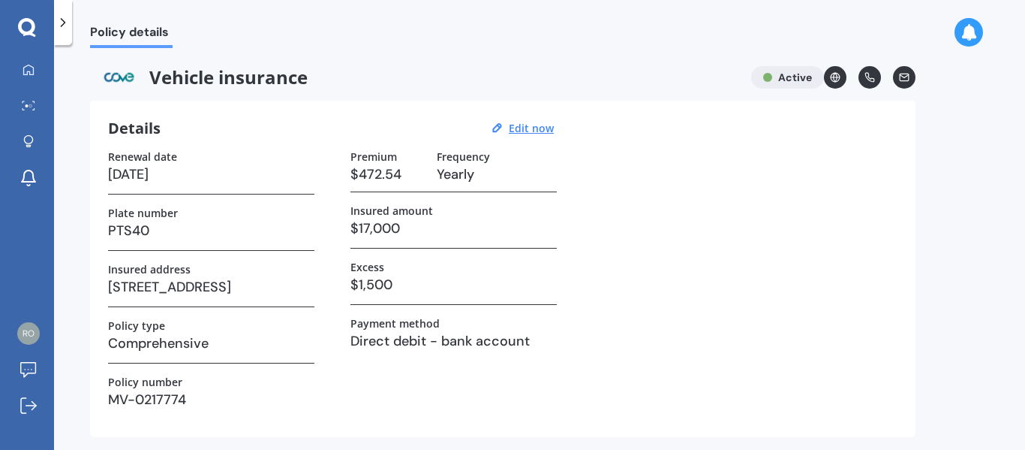
scroll to position [185, 0]
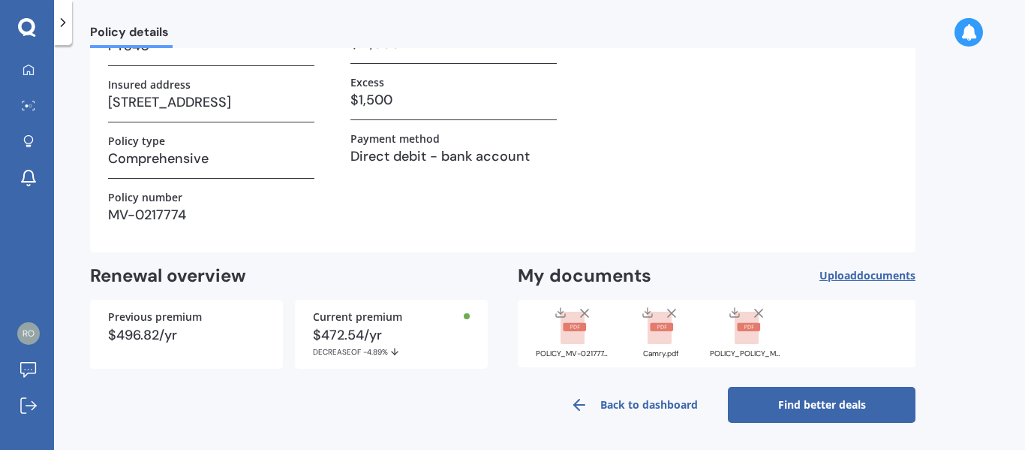
click at [580, 403] on icon at bounding box center [579, 405] width 18 height 18
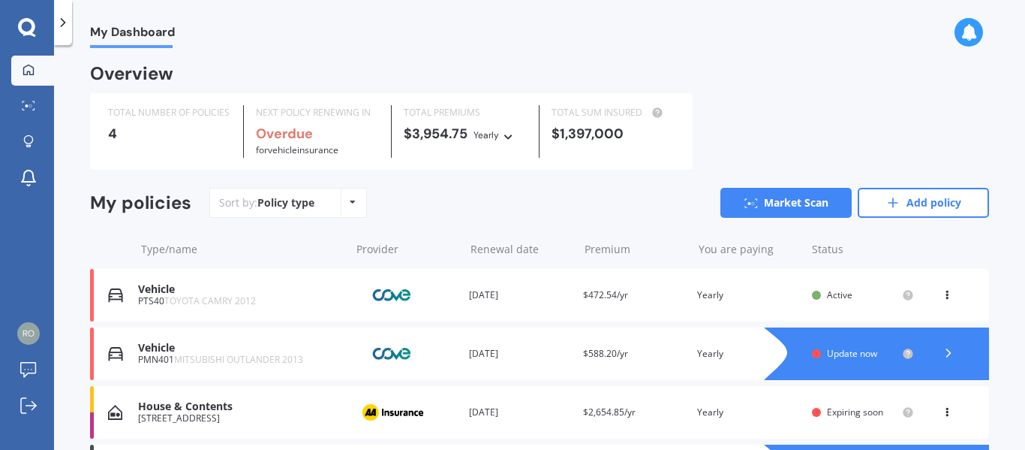
click at [497, 303] on div "Renewal date [DATE]" at bounding box center [520, 295] width 102 height 15
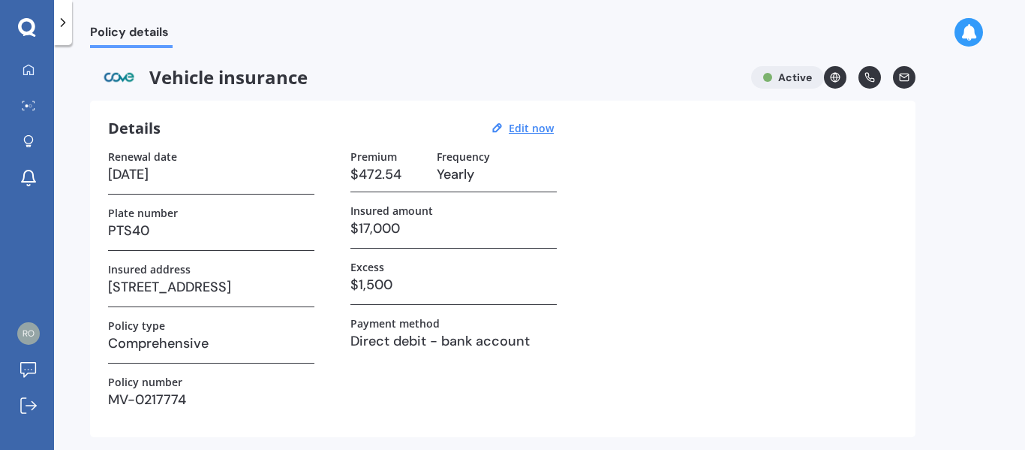
click at [63, 27] on icon at bounding box center [63, 22] width 15 height 15
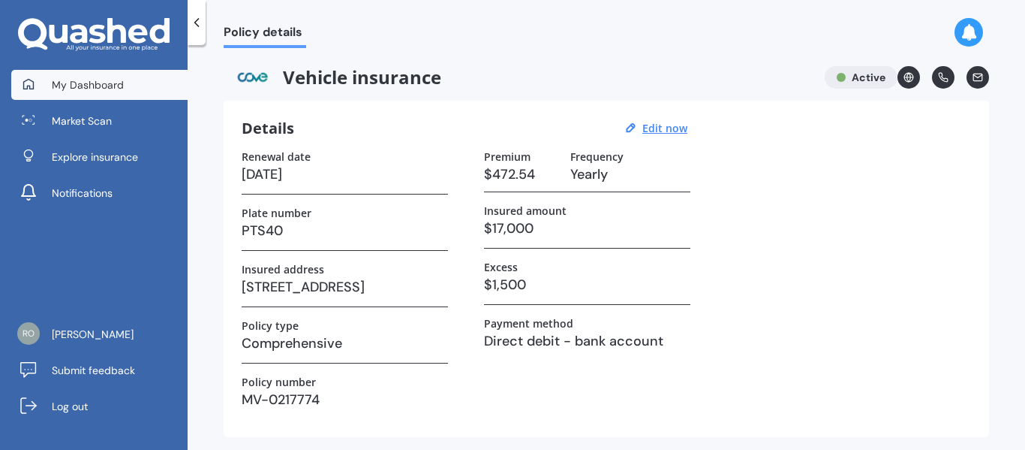
click at [62, 86] on span "My Dashboard" at bounding box center [88, 84] width 72 height 15
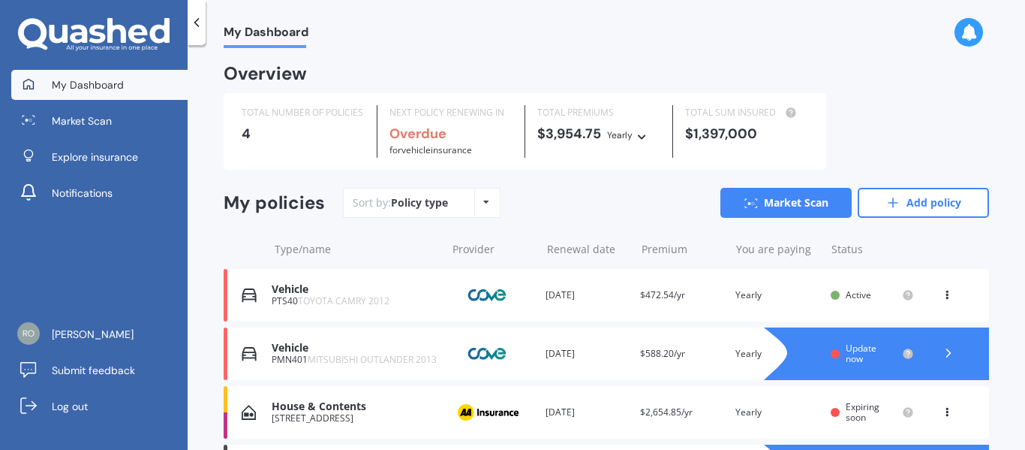
click at [857, 352] on span "Update now" at bounding box center [861, 353] width 31 height 23
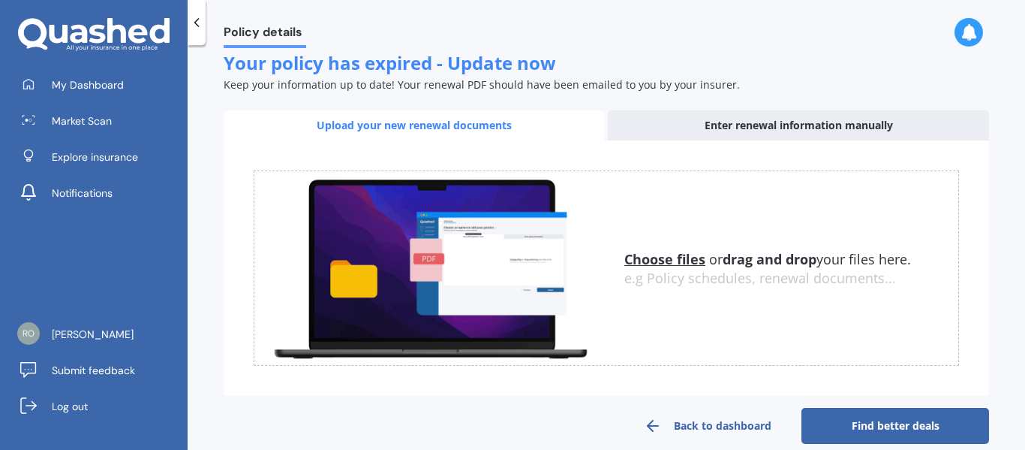
scroll to position [222, 0]
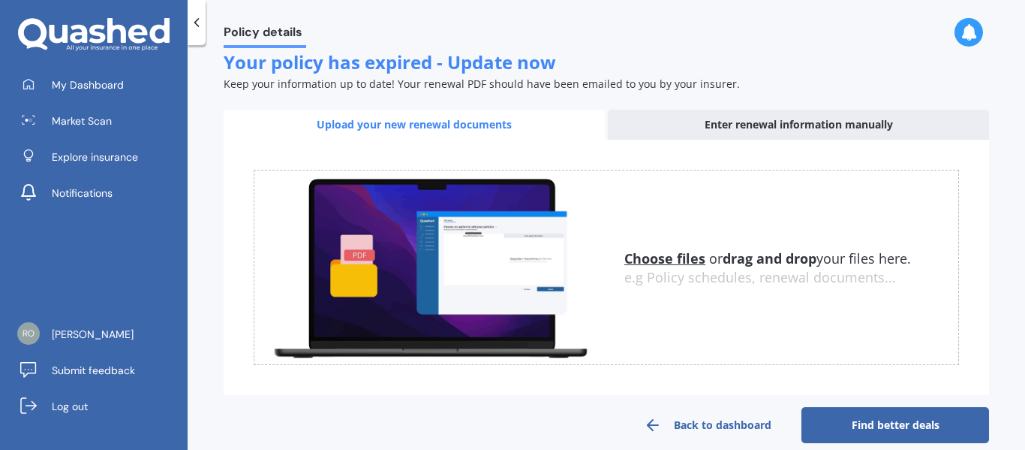
click at [652, 259] on u "Choose files" at bounding box center [665, 258] width 81 height 18
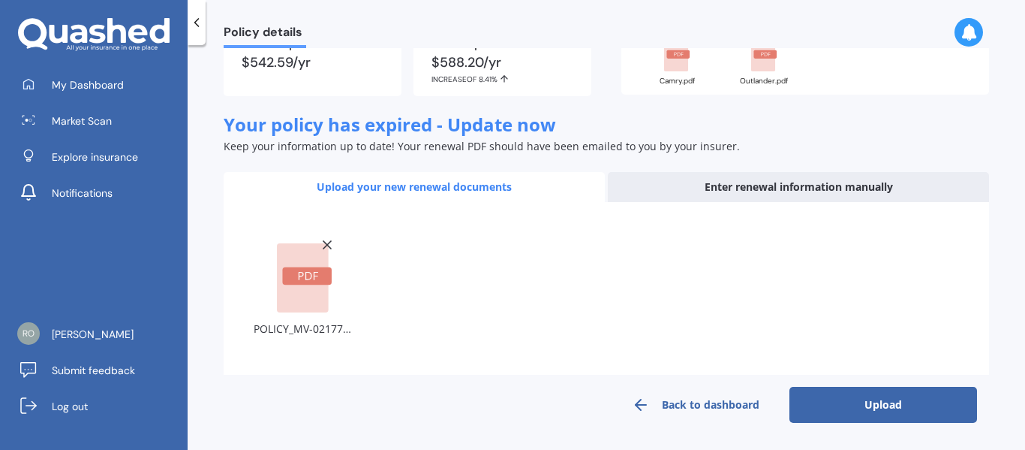
click at [878, 393] on button "Upload" at bounding box center [884, 405] width 188 height 36
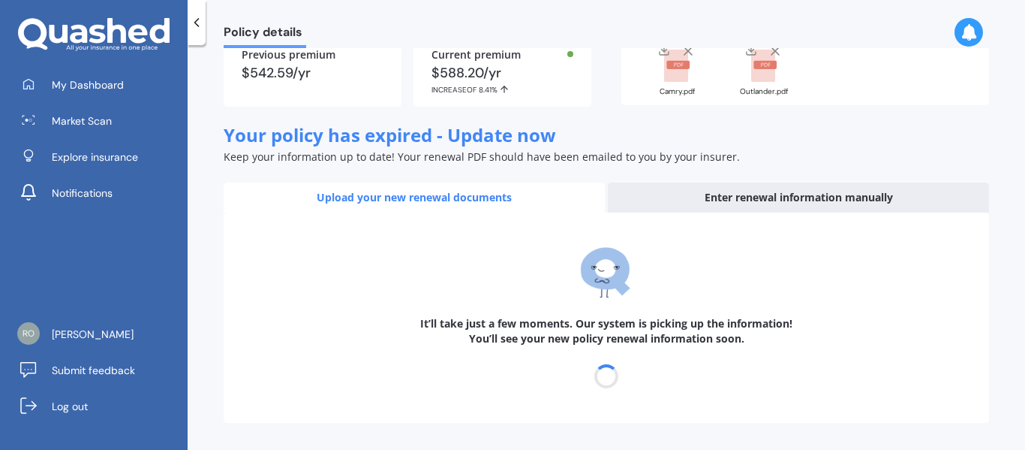
scroll to position [149, 0]
select select "04"
select select "08"
select select "2026"
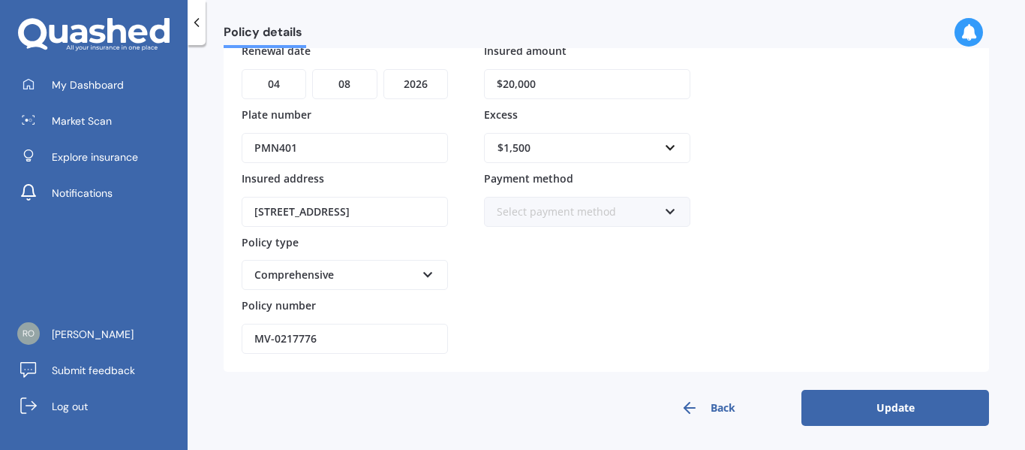
scroll to position [197, 0]
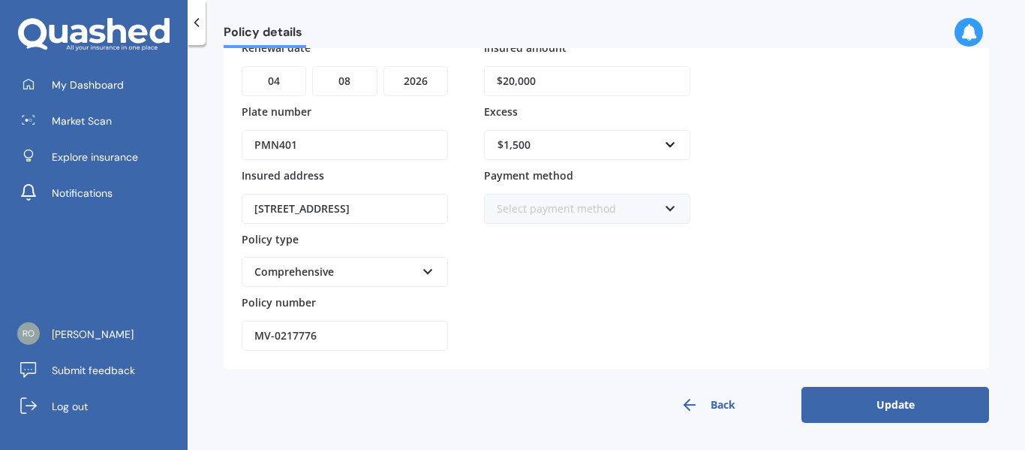
click at [935, 402] on button "Update" at bounding box center [896, 405] width 188 height 36
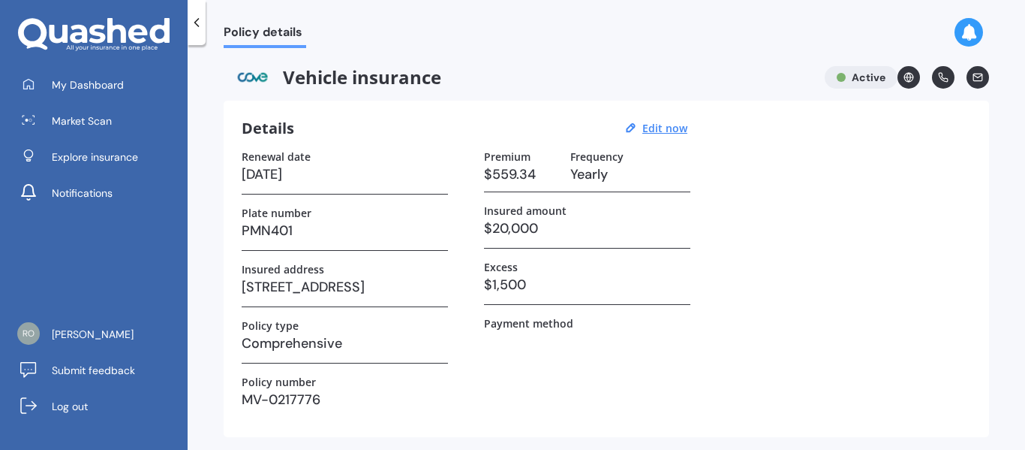
scroll to position [185, 0]
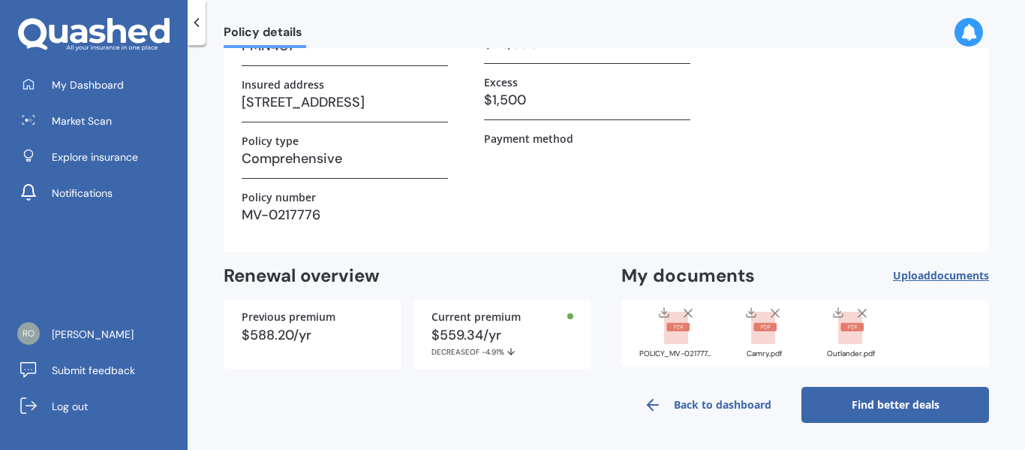
click at [648, 405] on polyline at bounding box center [650, 404] width 5 height 11
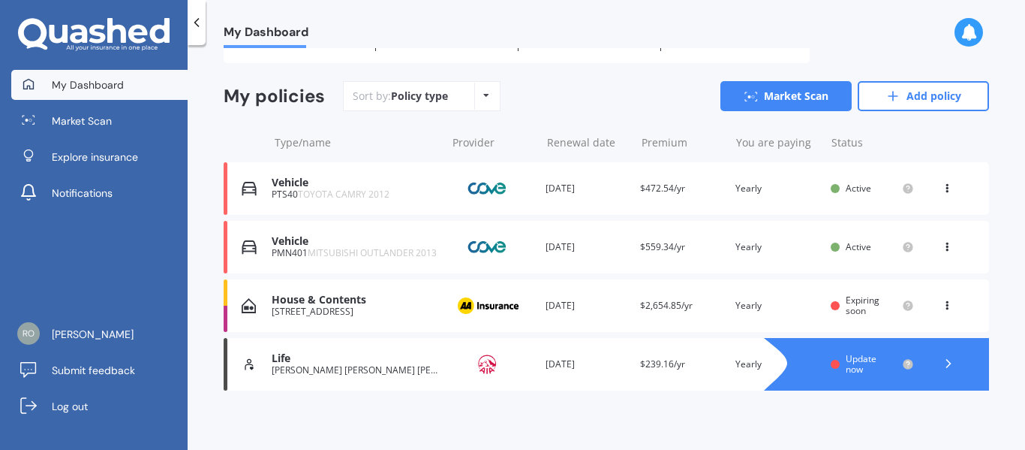
scroll to position [112, 0]
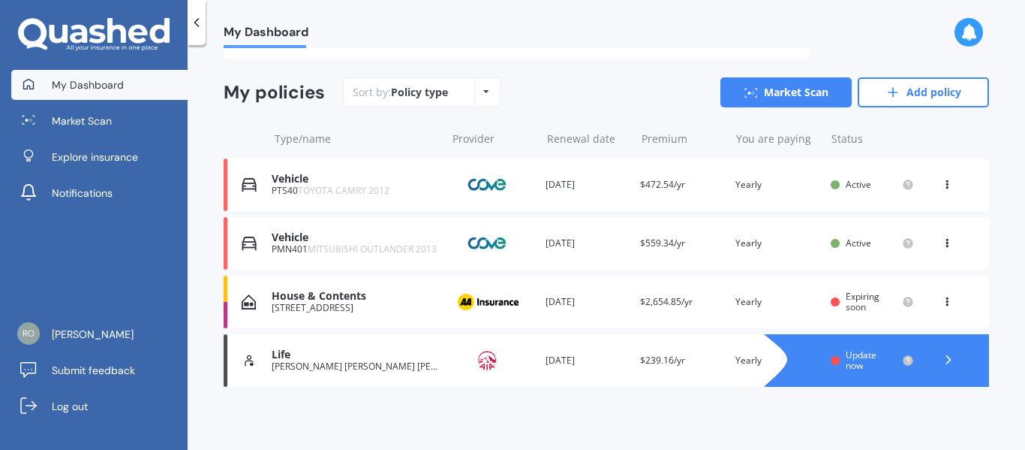
click at [856, 357] on span "Update now" at bounding box center [861, 359] width 31 height 23
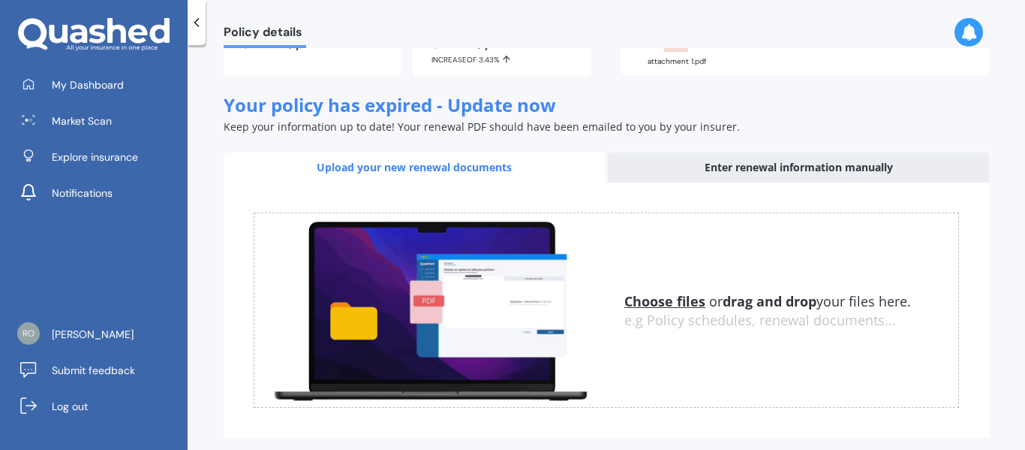
scroll to position [231, 0]
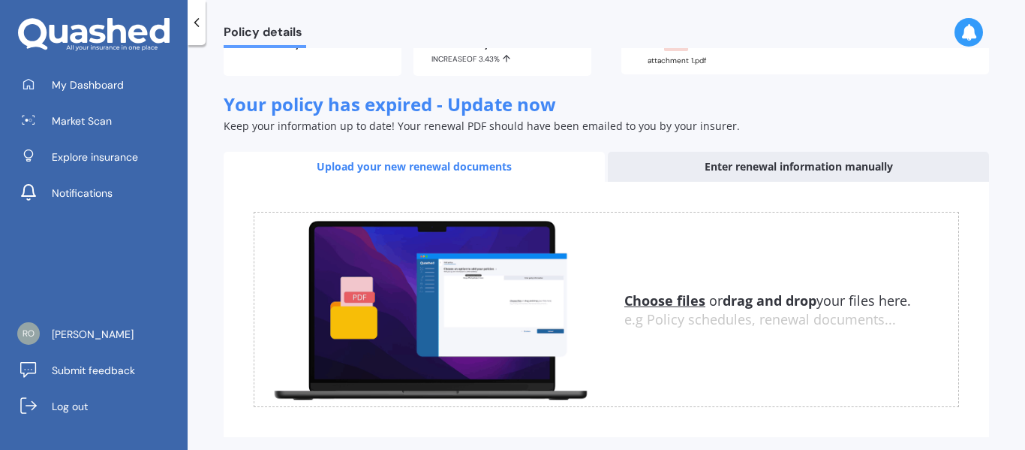
click at [757, 180] on div "Enter renewal information manually" at bounding box center [798, 167] width 381 height 30
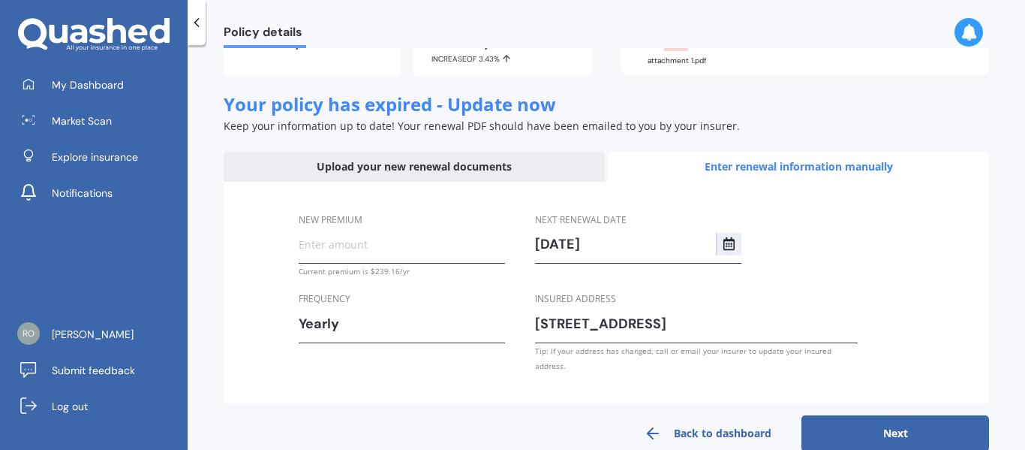
click at [329, 251] on input "New premium" at bounding box center [402, 244] width 206 height 23
click at [335, 236] on input "New premium" at bounding box center [402, 244] width 206 height 23
type input "$243.36"
click at [408, 394] on form "New premium $243.36 Current premium is $239.16/yr Frequency Yearly Yearly Six-M…" at bounding box center [607, 317] width 766 height 270
click at [856, 416] on button "Next" at bounding box center [896, 433] width 188 height 36
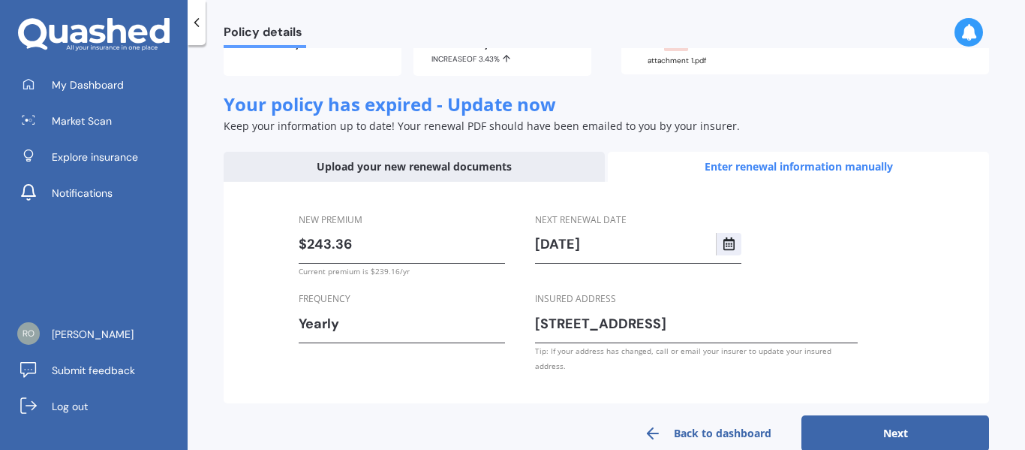
select select "20"
select select "09"
select select "2026"
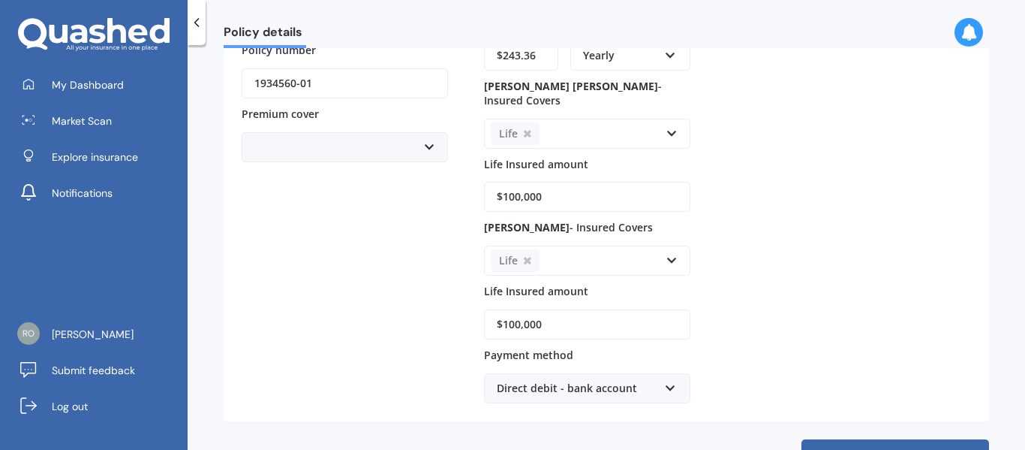
scroll to position [287, 0]
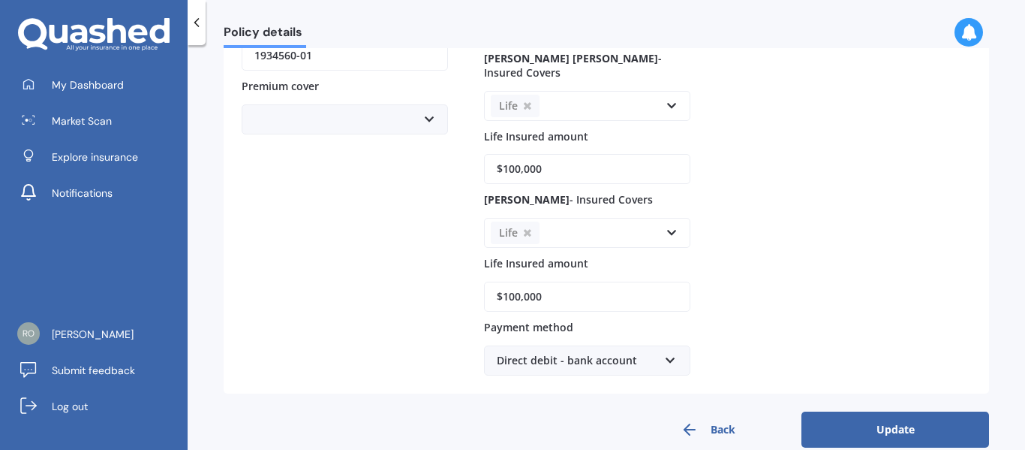
click at [850, 411] on button "Update" at bounding box center [896, 429] width 188 height 36
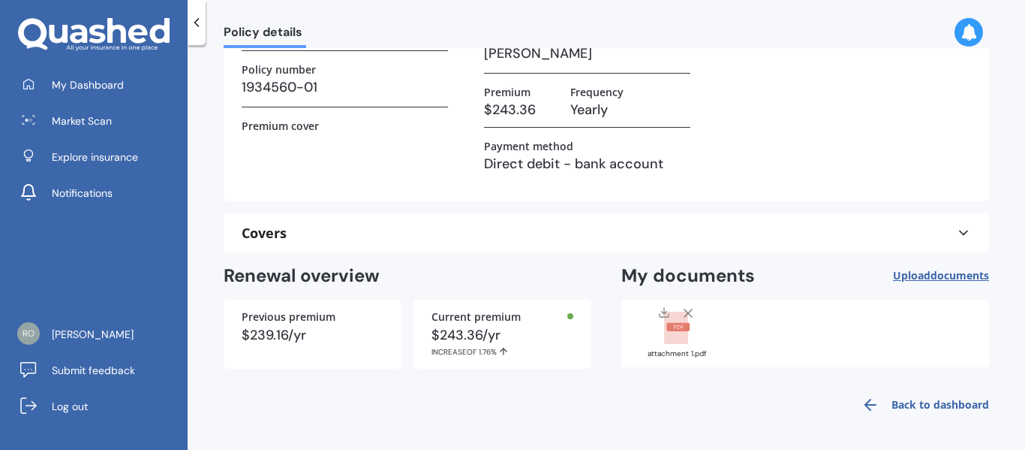
scroll to position [0, 0]
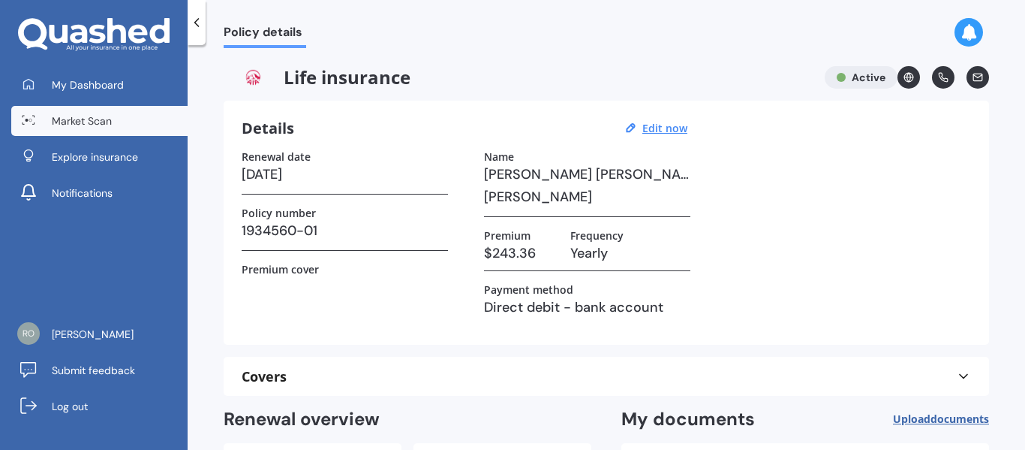
click at [74, 116] on span "Market Scan" at bounding box center [82, 120] width 60 height 15
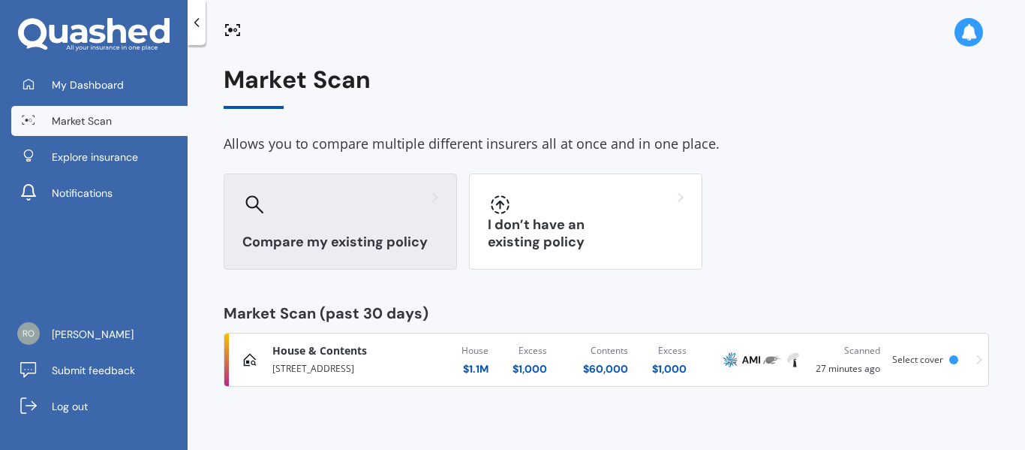
click at [378, 229] on div "Compare my existing policy" at bounding box center [340, 221] width 233 height 96
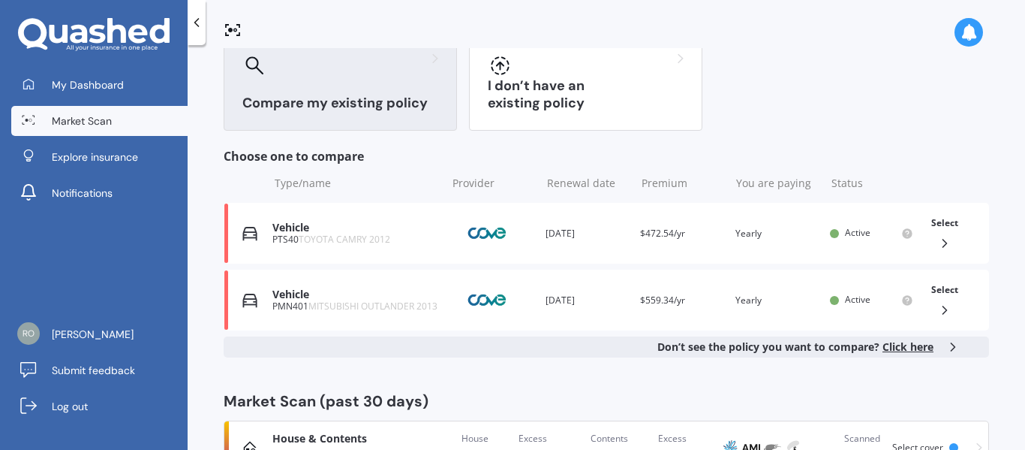
scroll to position [138, 0]
click at [907, 341] on span "Click here" at bounding box center [908, 347] width 51 height 14
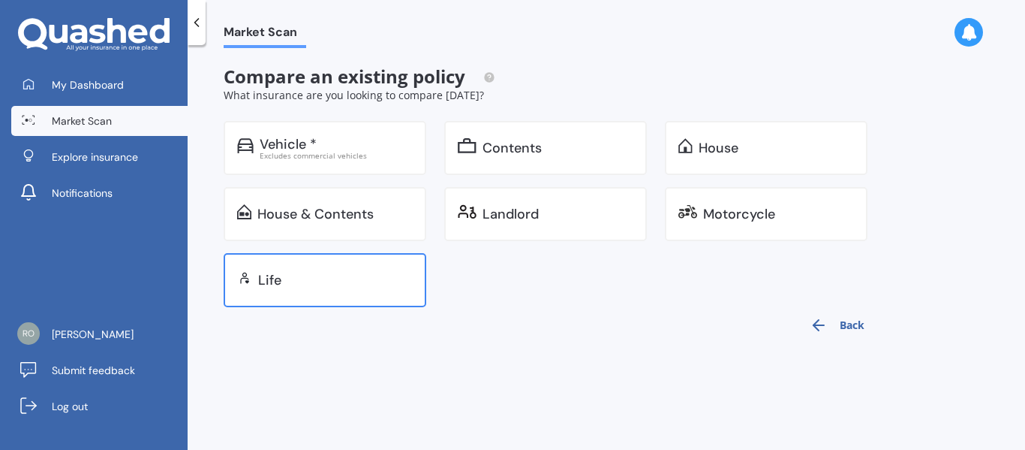
click at [318, 285] on div "Life" at bounding box center [335, 279] width 155 height 15
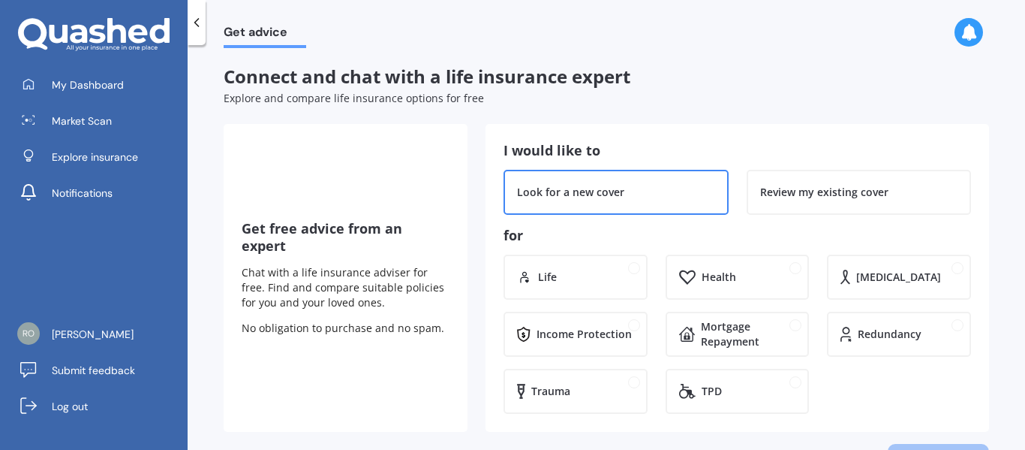
click at [659, 191] on div "Look for a new cover" at bounding box center [616, 192] width 198 height 15
click at [566, 287] on div "Life" at bounding box center [576, 276] width 144 height 45
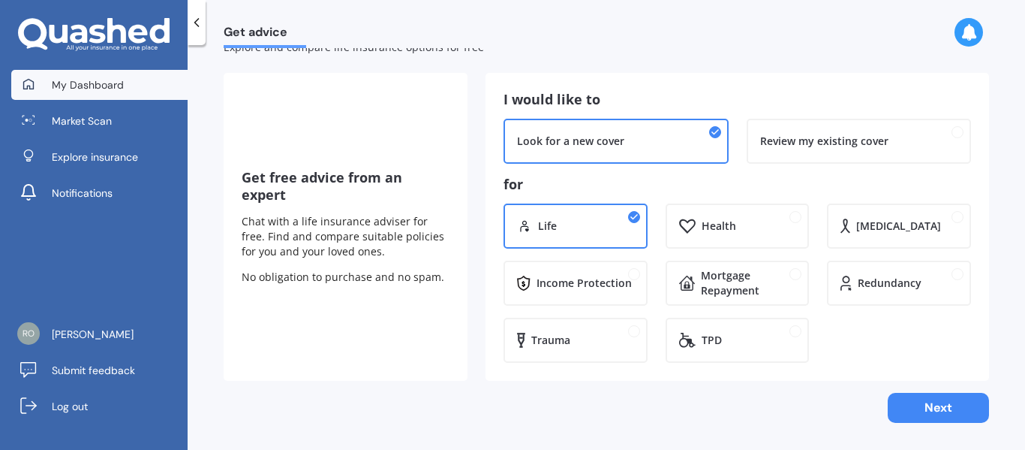
click at [83, 88] on span "My Dashboard" at bounding box center [88, 84] width 72 height 15
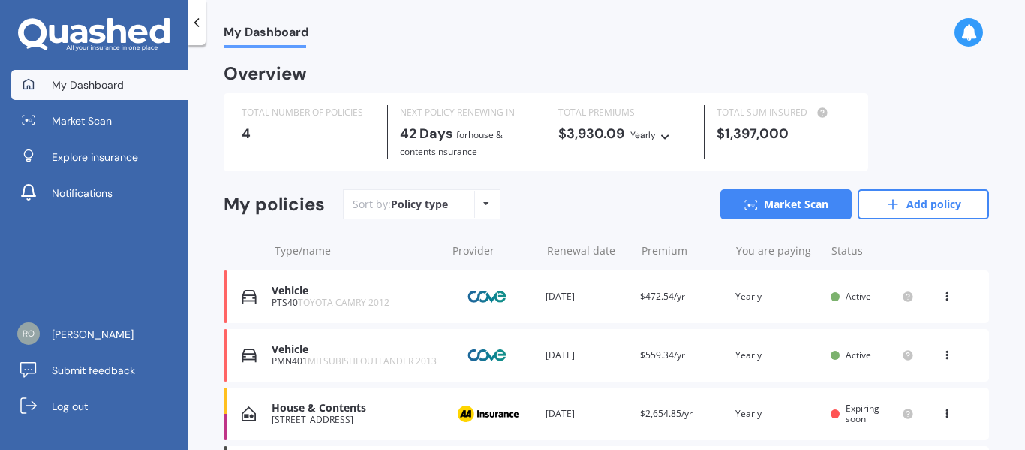
click at [661, 131] on icon at bounding box center [666, 134] width 11 height 9
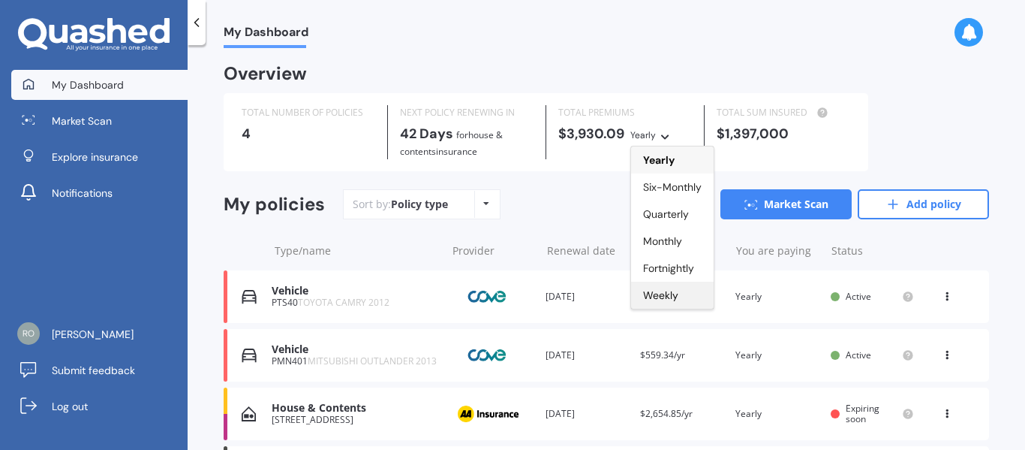
click at [655, 293] on span "Weekly" at bounding box center [660, 295] width 35 height 14
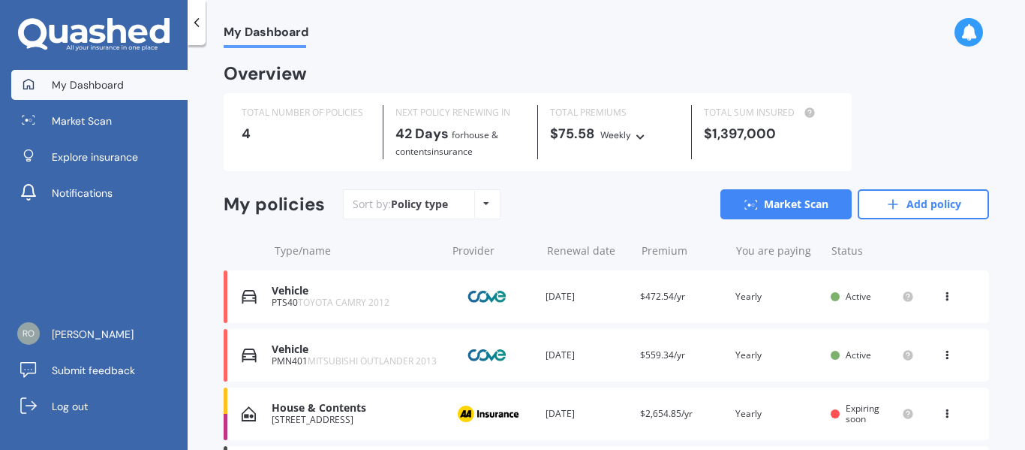
click at [631, 123] on div "TOTAL PREMIUMS $75.58 Weekly Yearly Six-Monthly Quarterly Monthly Fortnightly W…" at bounding box center [615, 132] width 154 height 54
click at [628, 139] on div "Weekly" at bounding box center [616, 135] width 31 height 15
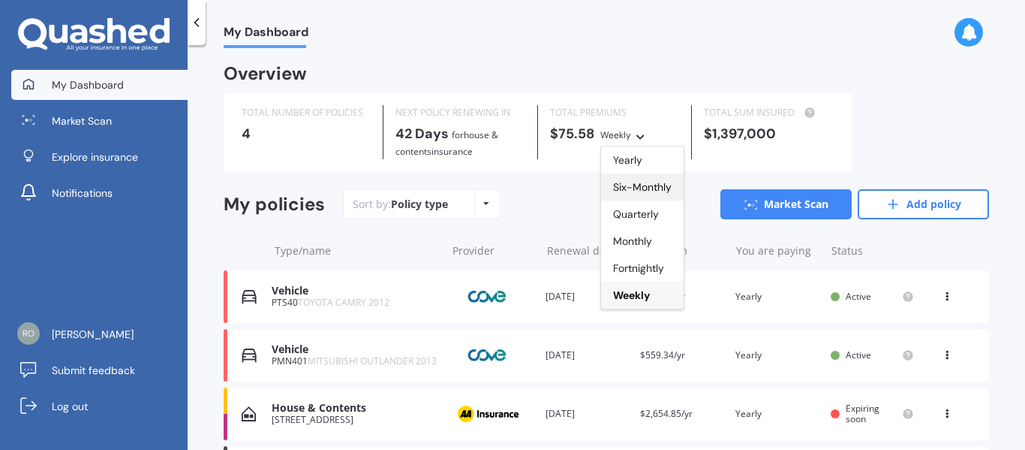
click at [627, 182] on span "Six-Monthly" at bounding box center [642, 187] width 59 height 14
